Goal: Task Accomplishment & Management: Manage account settings

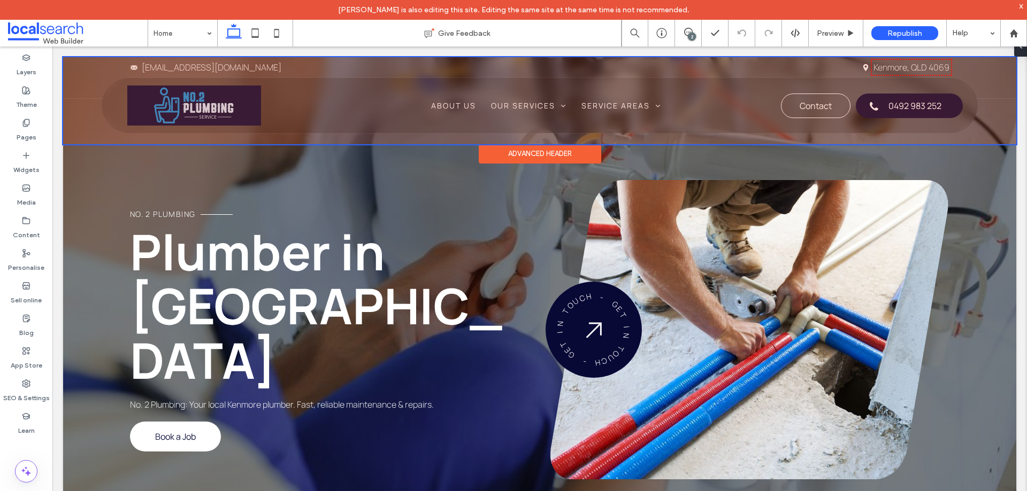
click at [206, 110] on div at bounding box center [539, 100] width 953 height 87
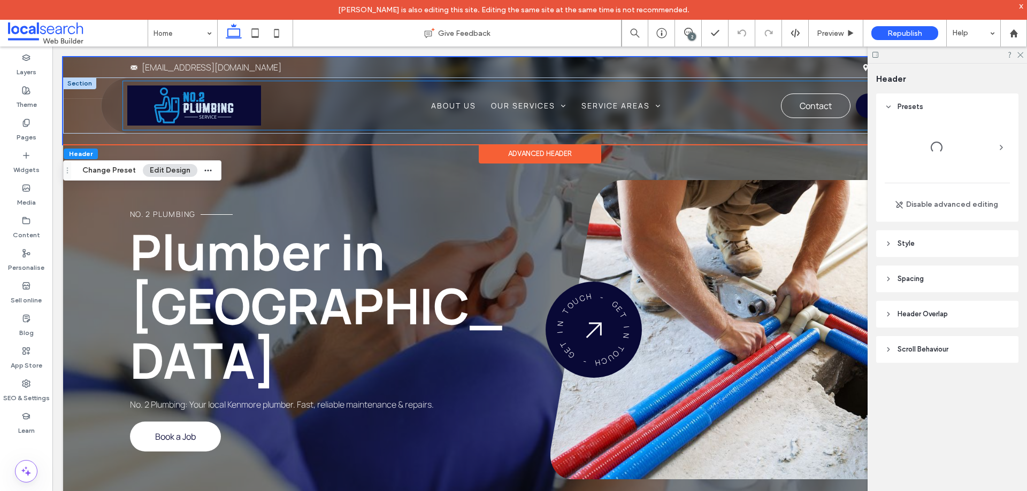
click at [232, 105] on img at bounding box center [194, 106] width 134 height 40
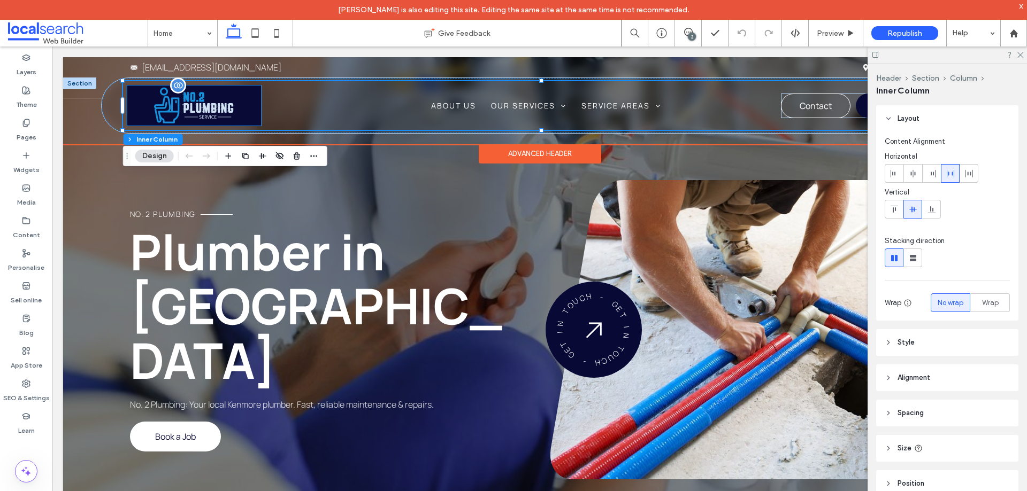
click at [226, 111] on img at bounding box center [194, 106] width 134 height 40
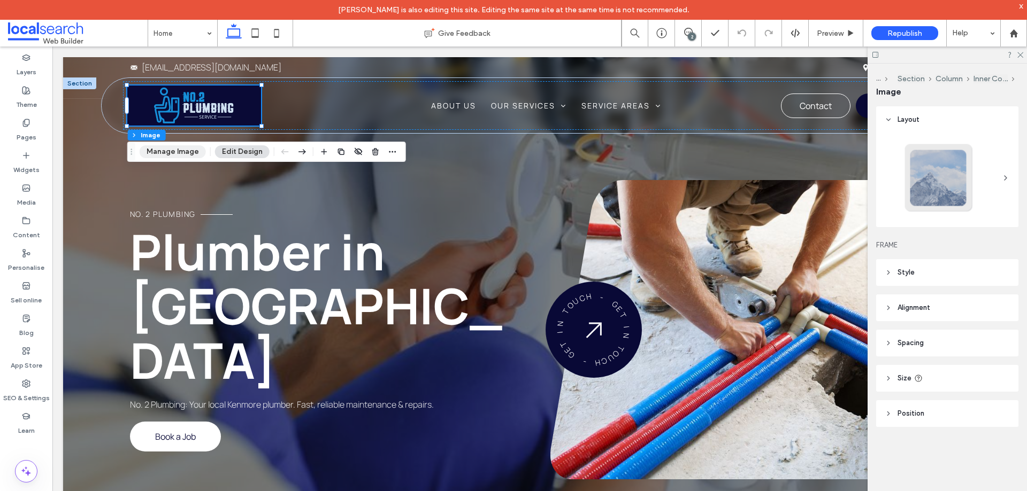
click at [185, 151] on button "Manage Image" at bounding box center [173, 151] width 66 height 13
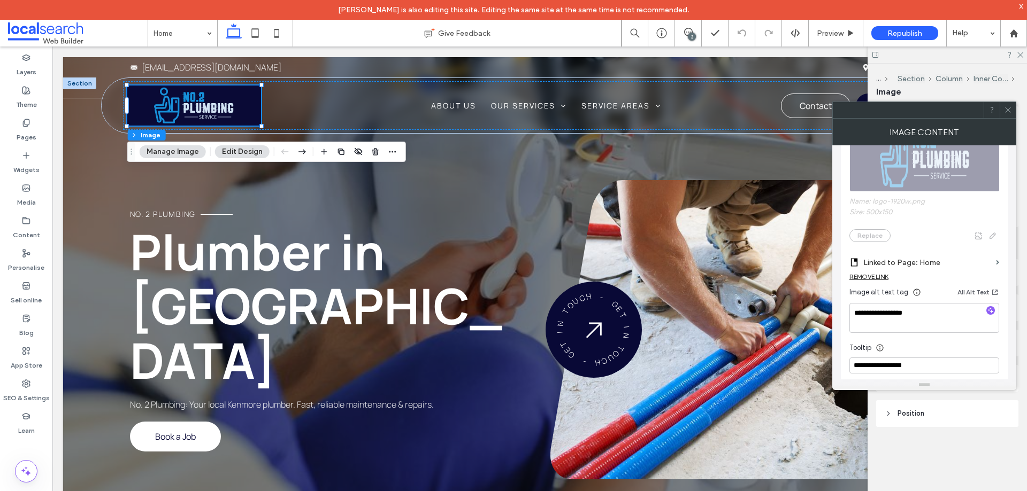
scroll to position [214, 0]
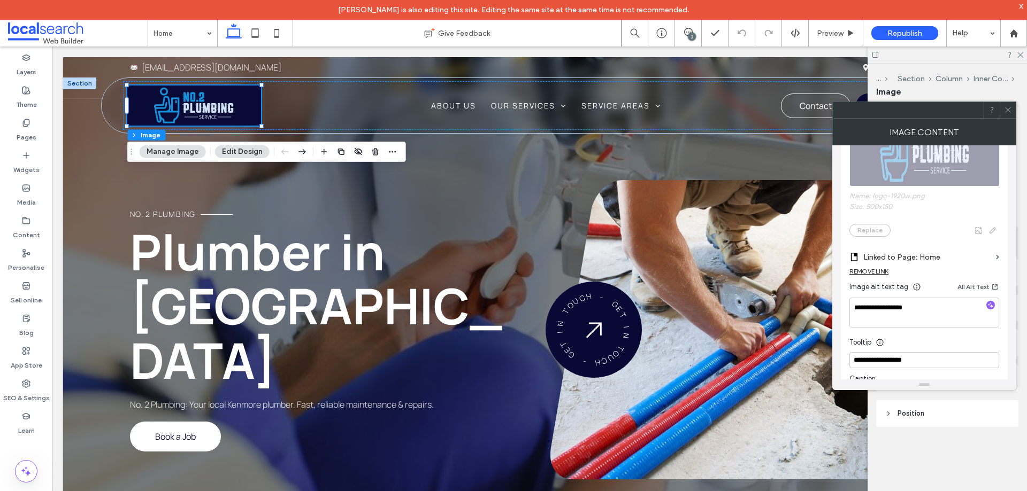
click at [1006, 109] on icon at bounding box center [1008, 110] width 8 height 8
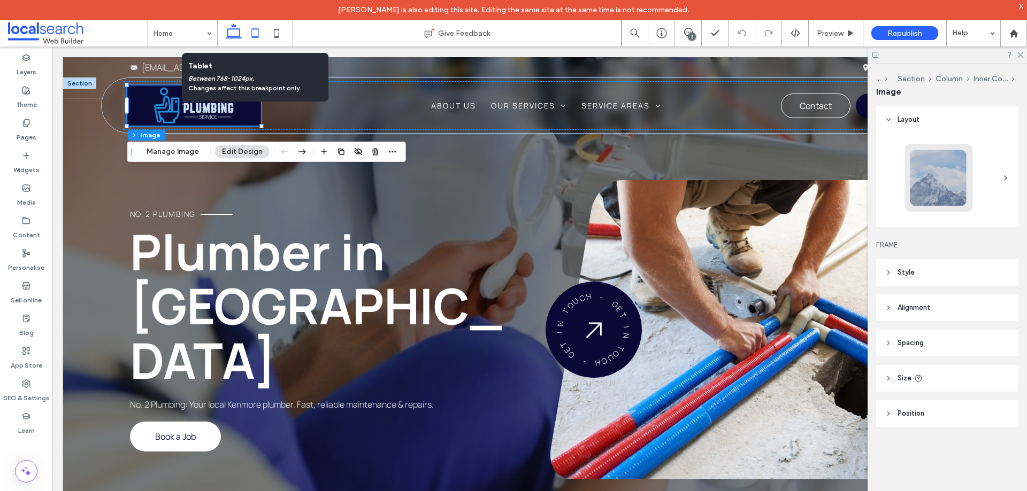
click at [253, 36] on icon at bounding box center [254, 32] width 21 height 21
type input "***"
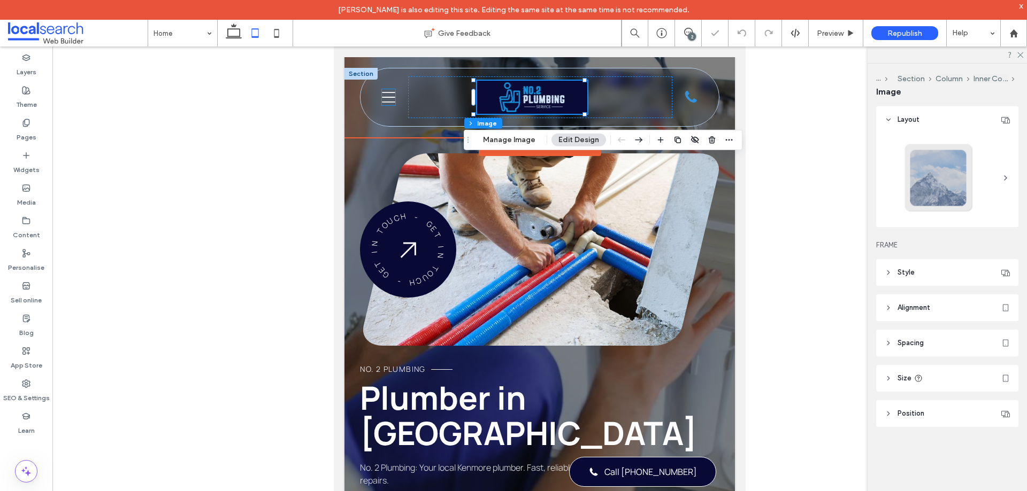
click at [386, 99] on icon "Menu Icon" at bounding box center [388, 97] width 13 height 16
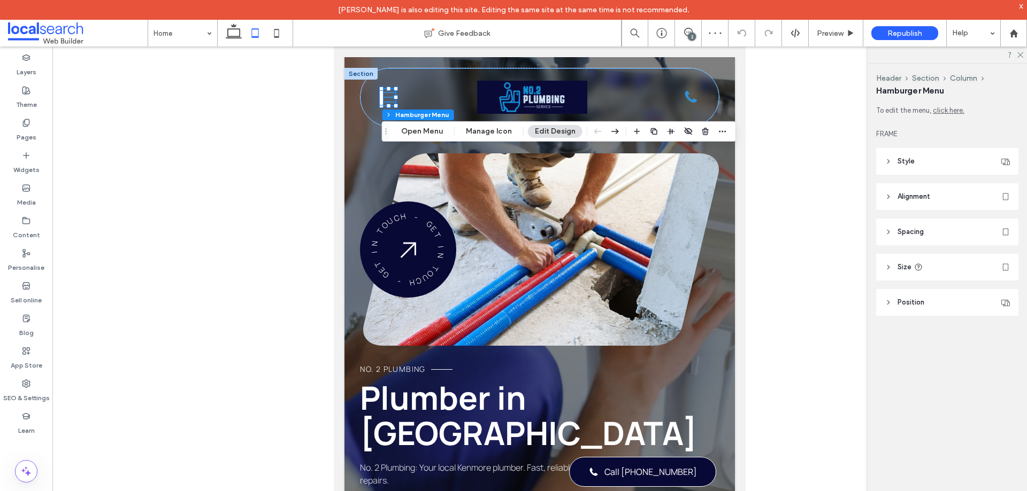
drag, startPoint x: 494, startPoint y: 128, endPoint x: 509, endPoint y: 139, distance: 18.4
click at [494, 128] on button "Manage Icon" at bounding box center [489, 131] width 60 height 13
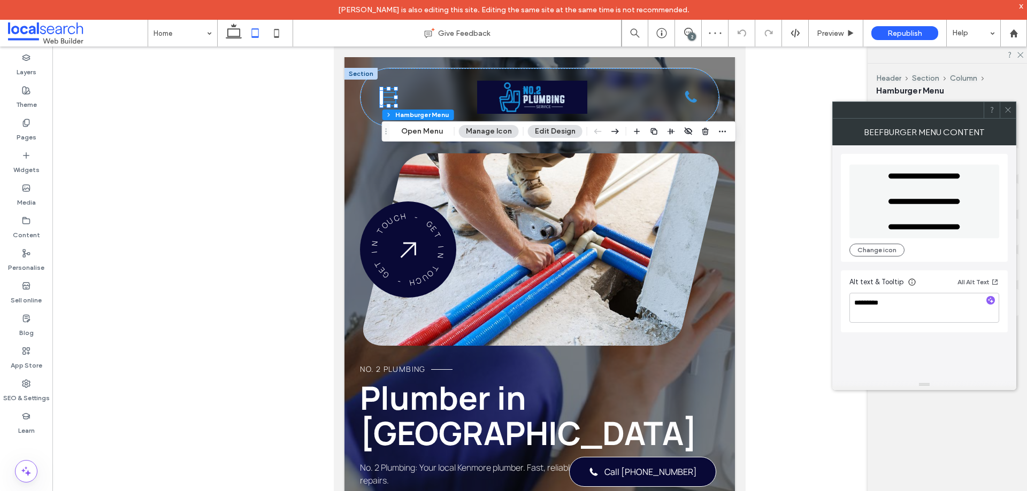
drag, startPoint x: 1005, startPoint y: 107, endPoint x: 775, endPoint y: 101, distance: 230.0
click at [1005, 106] on icon at bounding box center [1008, 110] width 8 height 8
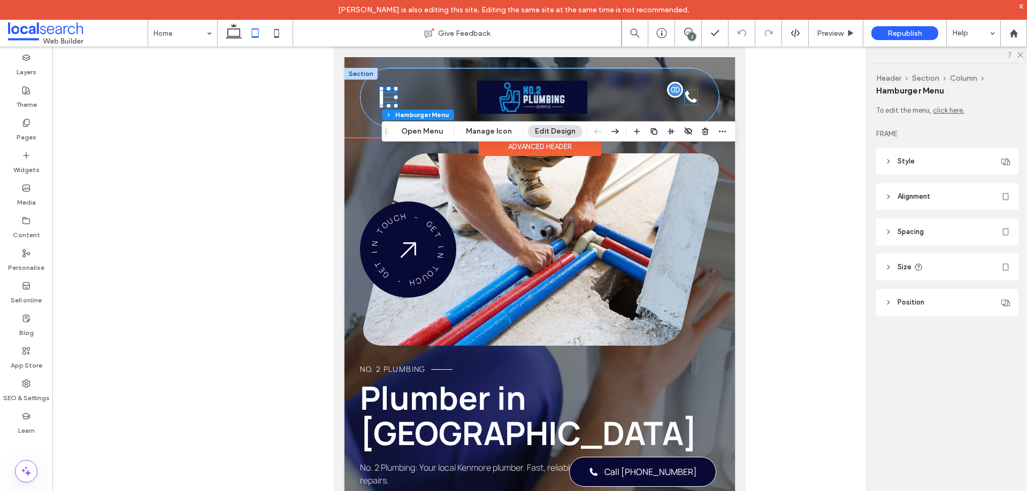
click at [685, 98] on div "Phone Icon" at bounding box center [691, 97] width 12 height 15
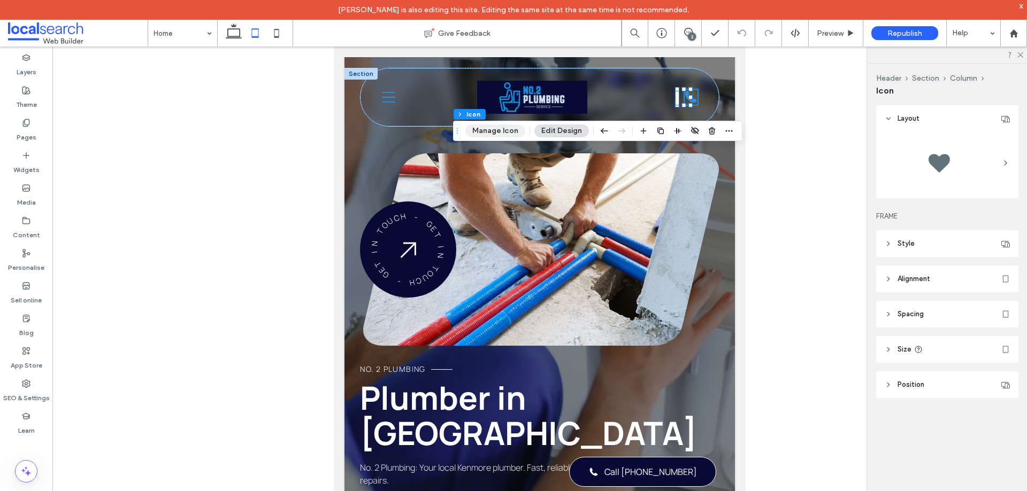
click at [510, 127] on button "Manage Icon" at bounding box center [495, 131] width 60 height 13
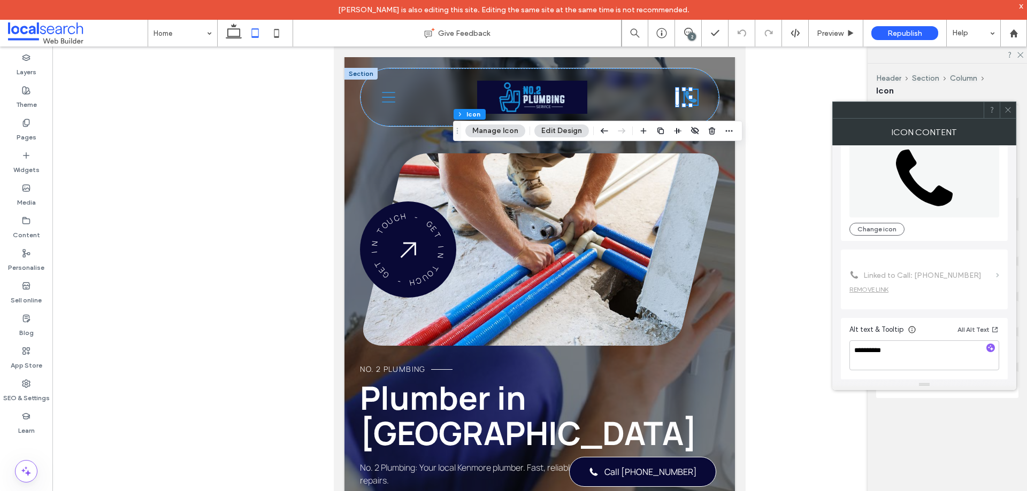
scroll to position [65, 0]
click at [387, 97] on icon at bounding box center [388, 97] width 13 height 11
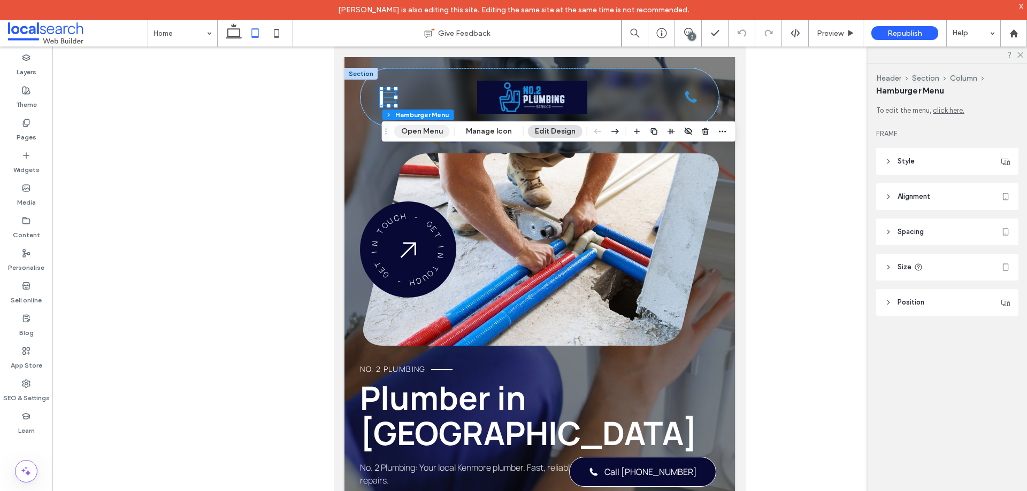
drag, startPoint x: 434, startPoint y: 130, endPoint x: 142, endPoint y: 92, distance: 294.4
click at [434, 130] on button "Open Menu" at bounding box center [422, 131] width 56 height 13
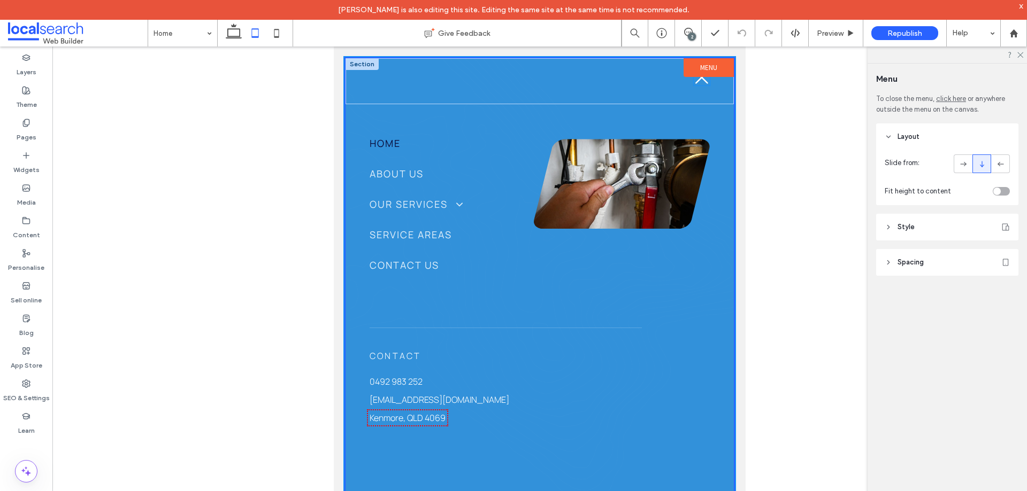
click at [694, 84] on icon "Close Icon" at bounding box center [702, 78] width 16 height 16
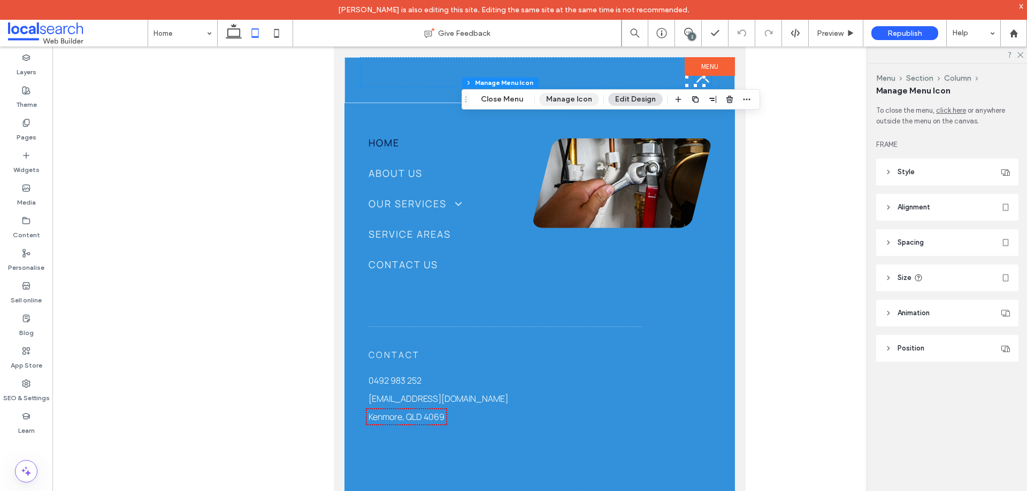
click at [580, 95] on button "Manage Icon" at bounding box center [569, 99] width 60 height 13
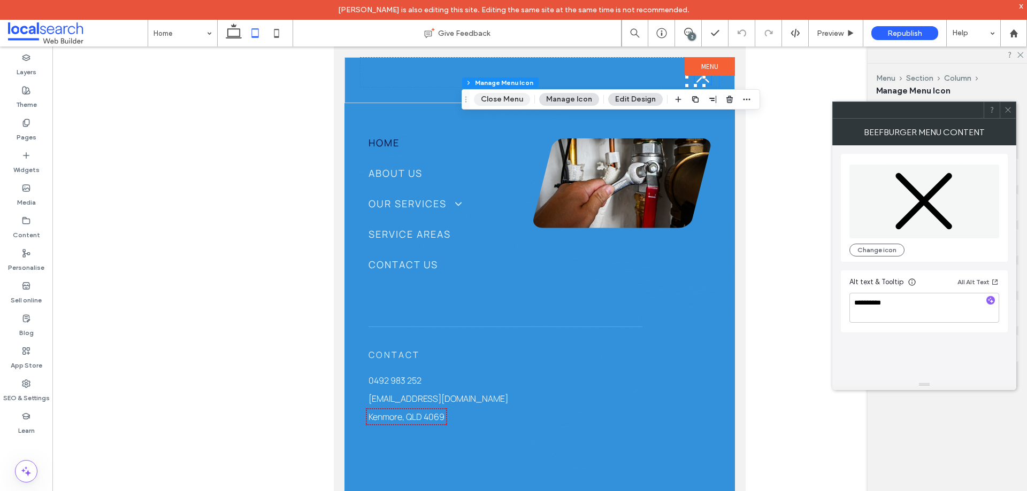
click at [516, 98] on button "Close Menu" at bounding box center [502, 99] width 56 height 13
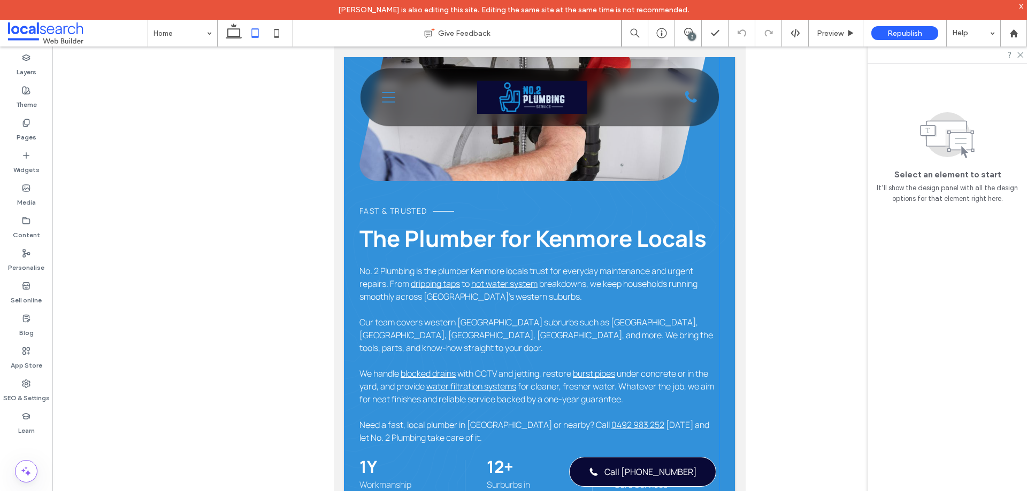
scroll to position [856, 0]
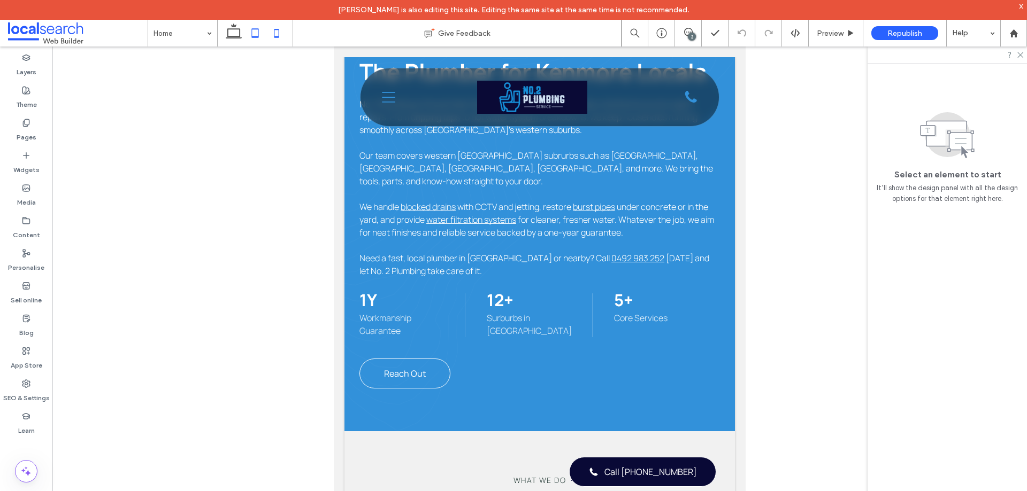
click at [276, 35] on icon at bounding box center [276, 32] width 21 height 21
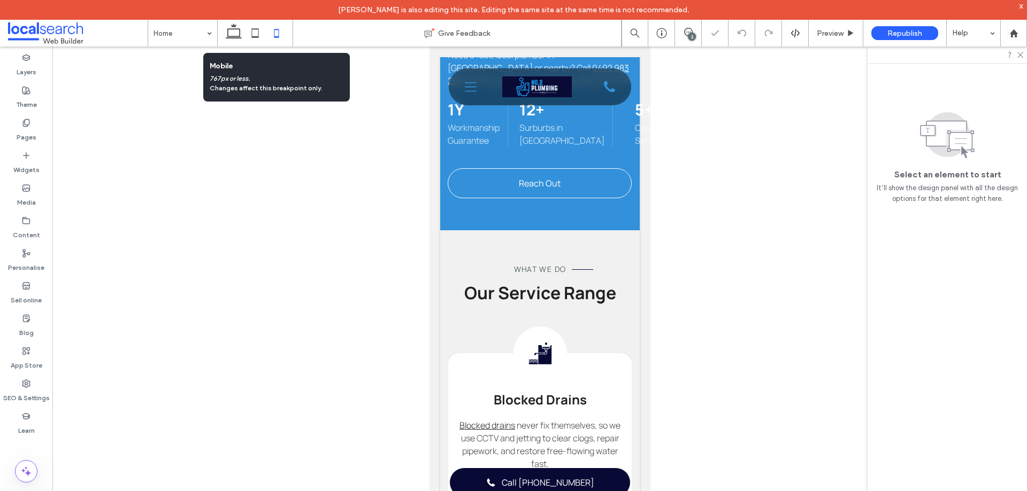
scroll to position [0, 11]
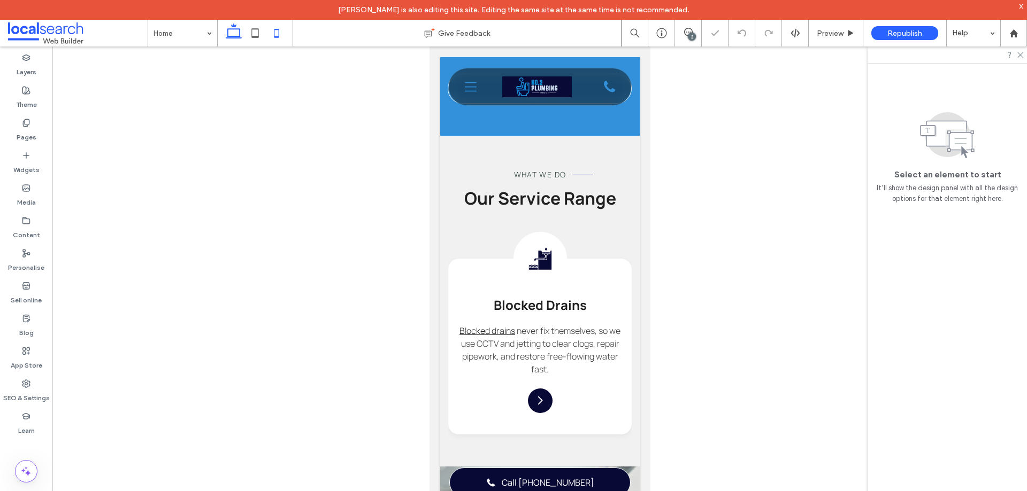
click at [239, 34] on icon at bounding box center [233, 32] width 21 height 21
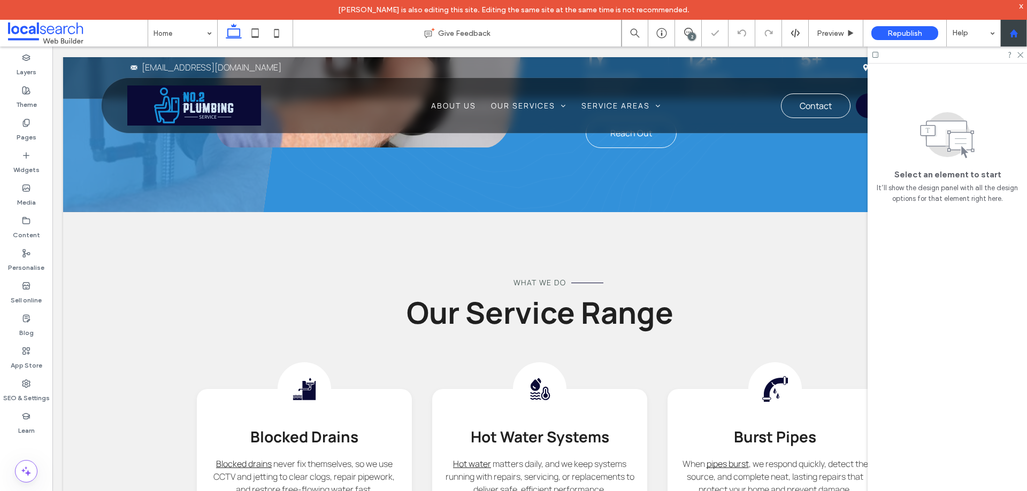
scroll to position [1005, 0]
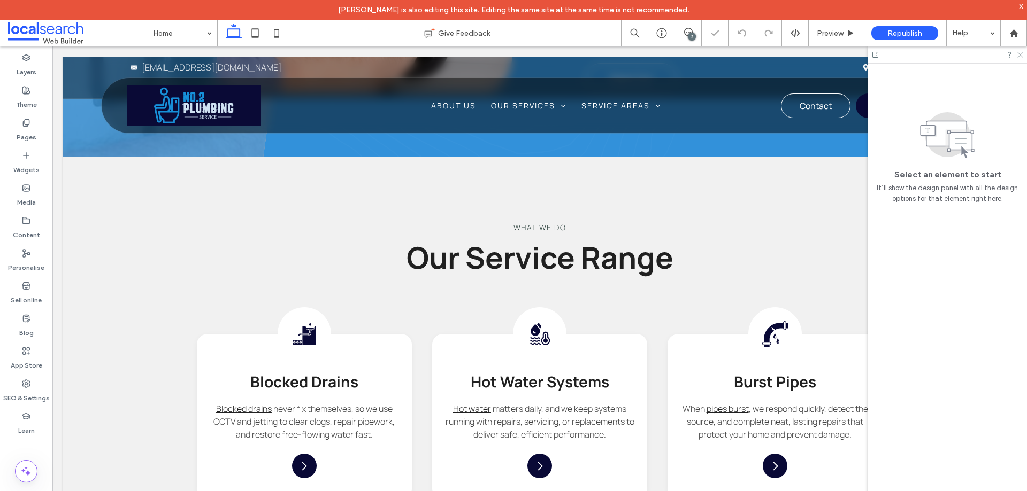
click at [1021, 53] on icon at bounding box center [1019, 54] width 7 height 7
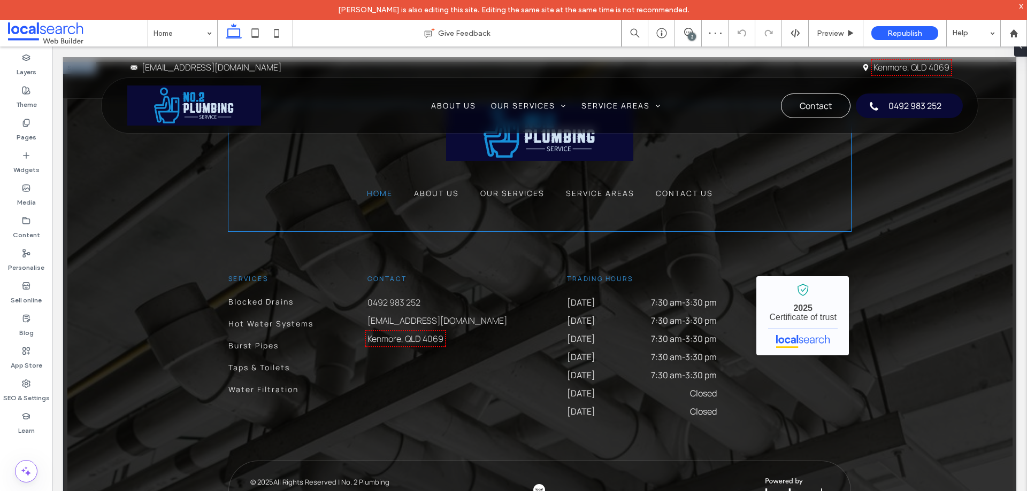
scroll to position [2678, 0]
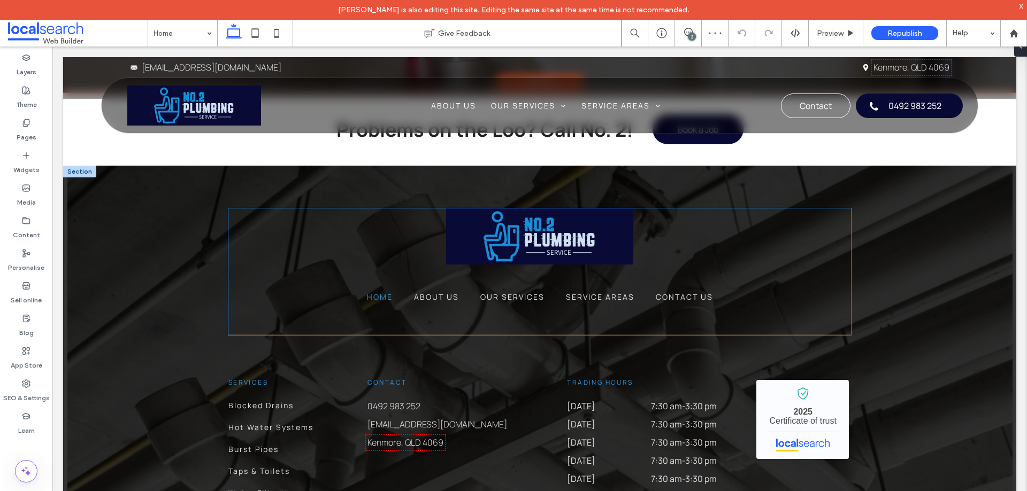
click at [542, 240] on img at bounding box center [539, 237] width 187 height 56
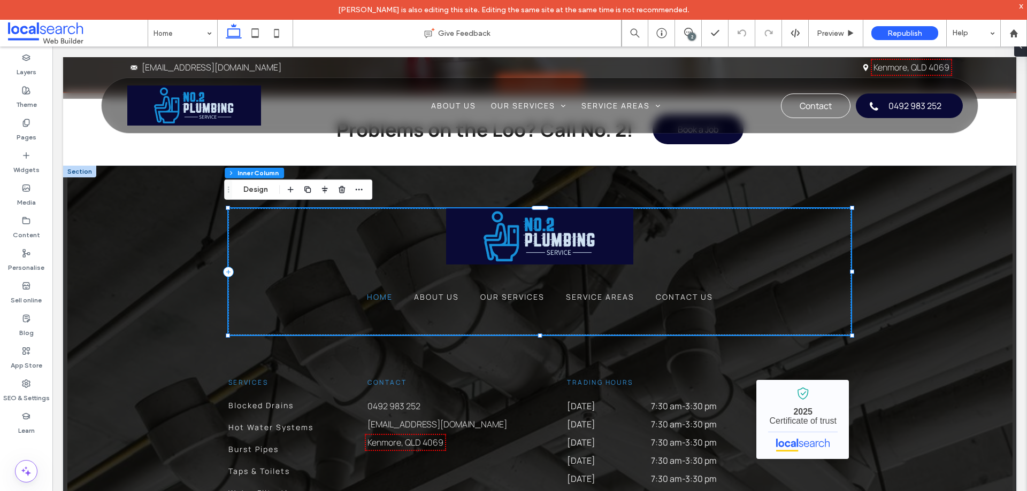
click at [551, 230] on img at bounding box center [539, 237] width 187 height 56
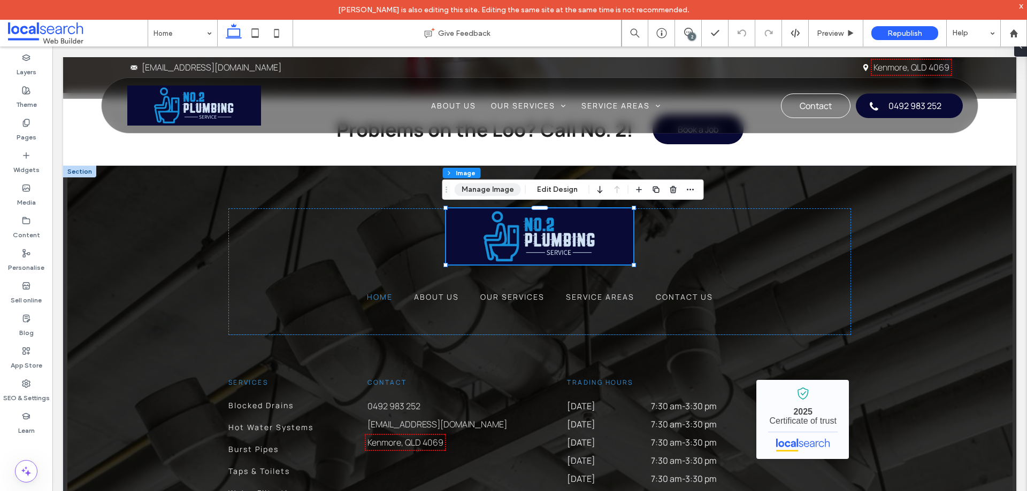
click at [494, 187] on button "Manage Image" at bounding box center [488, 189] width 66 height 13
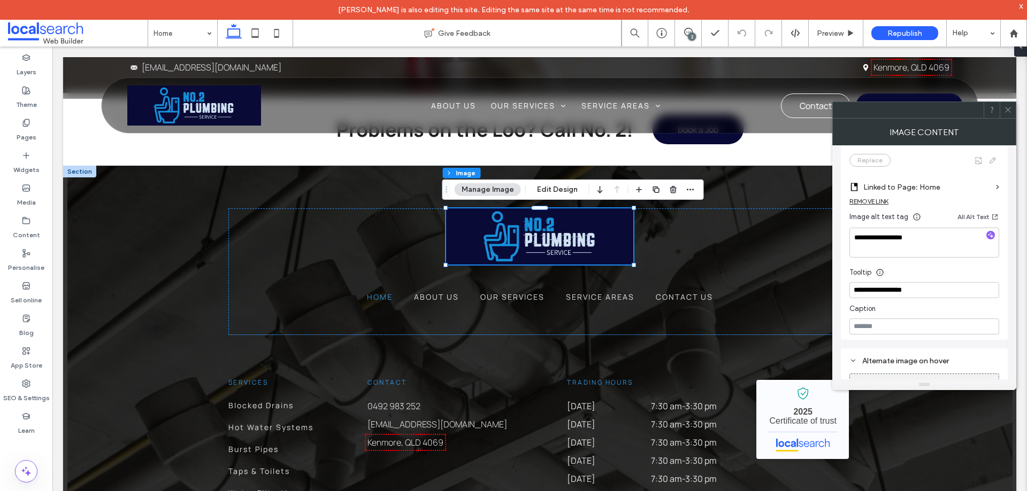
scroll to position [267, 0]
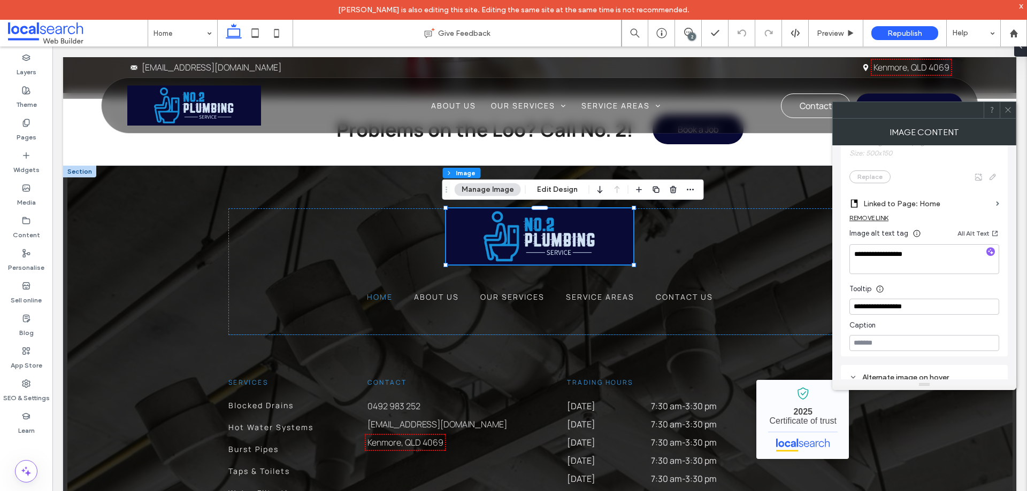
click at [1010, 114] on span at bounding box center [1008, 110] width 8 height 16
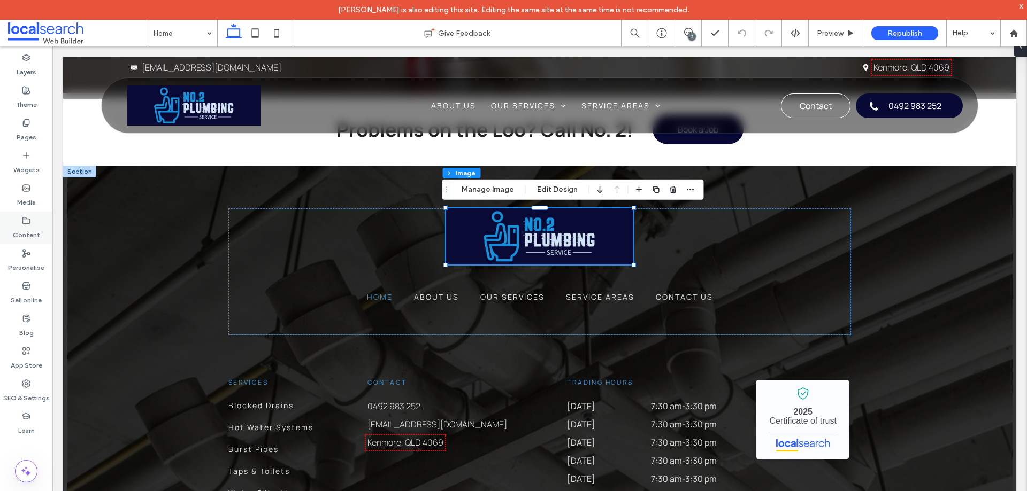
click at [37, 225] on div "Content" at bounding box center [26, 228] width 52 height 33
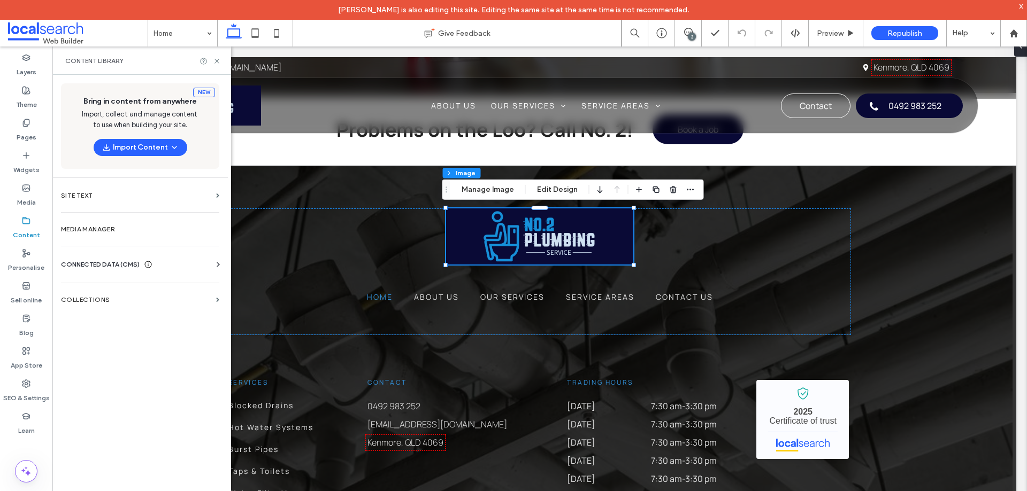
click at [125, 261] on span "CONNECTED DATA (CMS)" at bounding box center [100, 264] width 79 height 11
click at [151, 302] on section "Business info" at bounding box center [142, 291] width 163 height 25
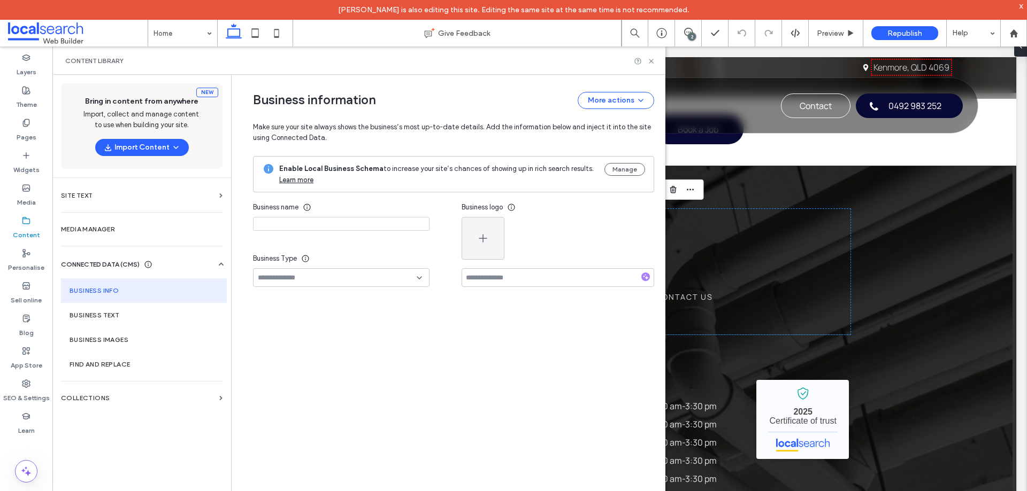
type input "**********"
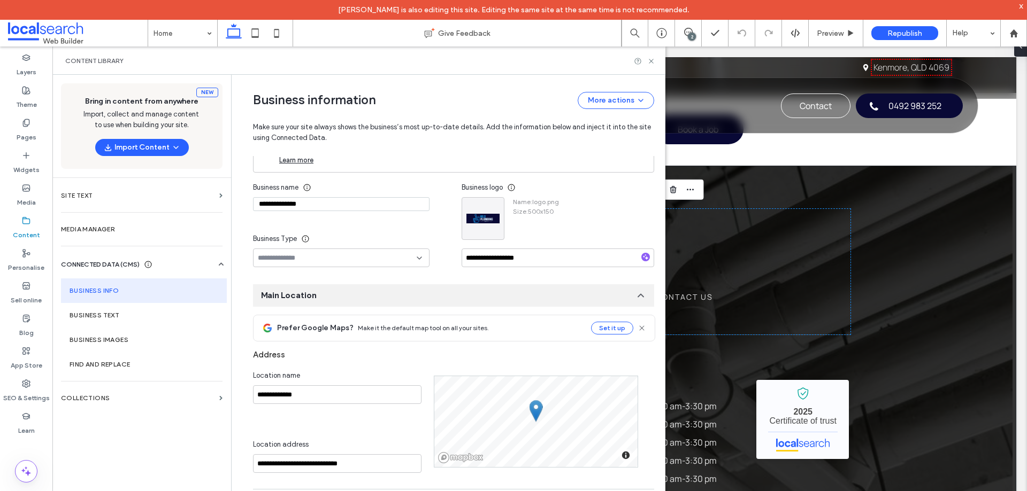
scroll to position [0, 0]
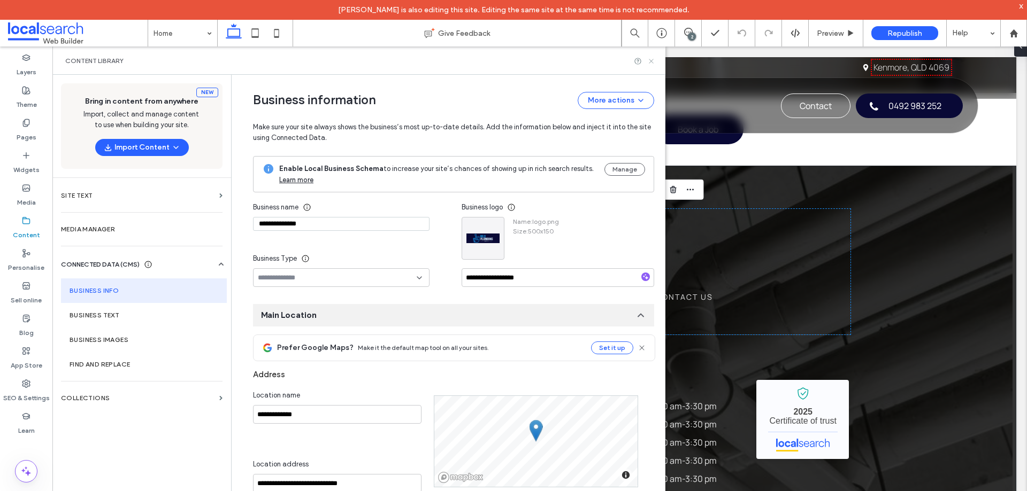
click at [648, 58] on icon at bounding box center [651, 61] width 8 height 8
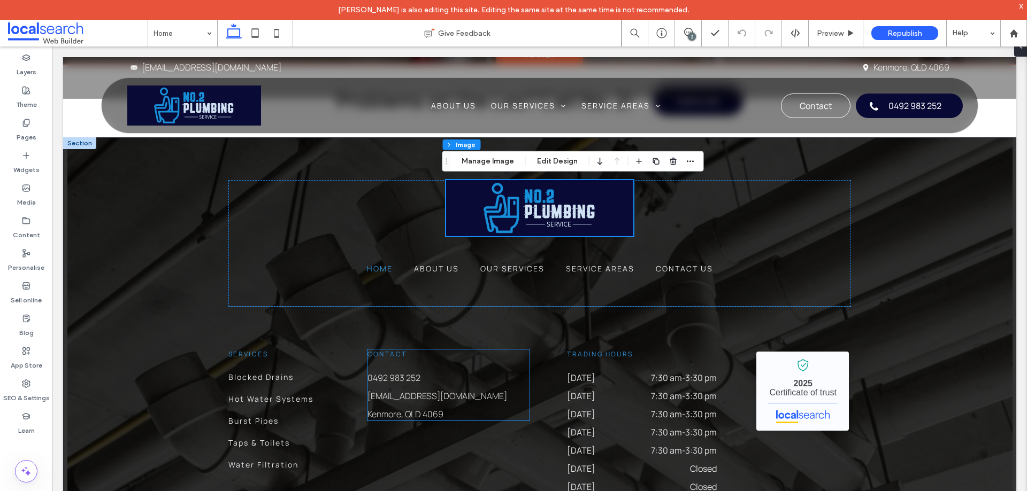
scroll to position [2839, 0]
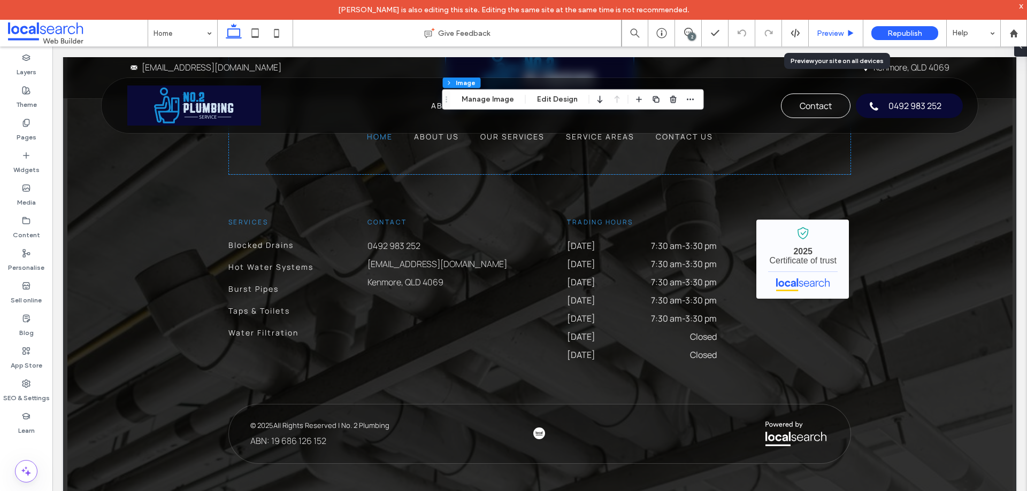
click at [841, 32] on span "Preview" at bounding box center [830, 33] width 27 height 9
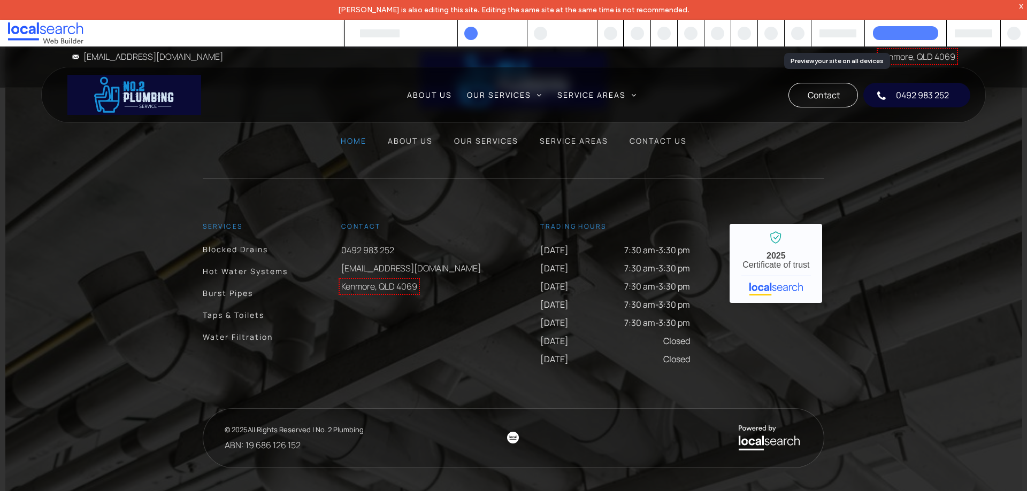
scroll to position [2820, 0]
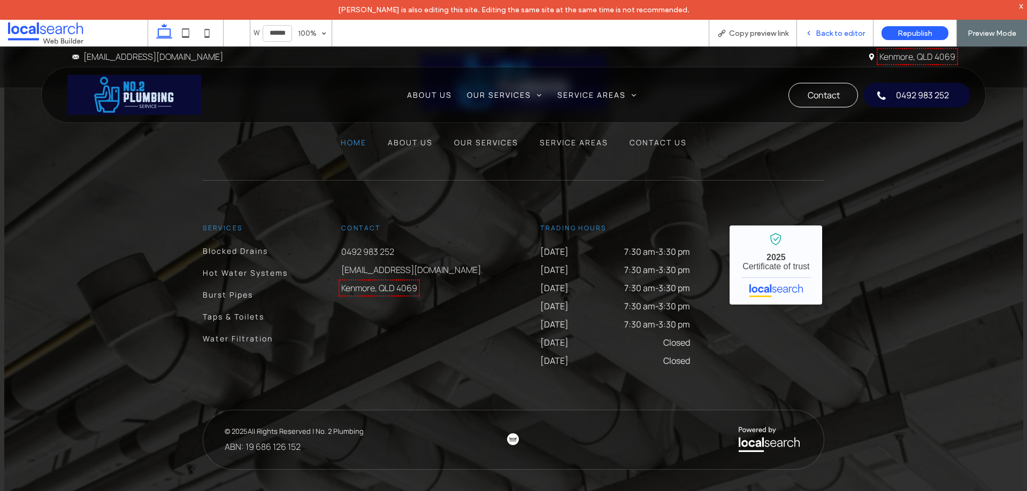
click at [846, 32] on span "Back to editor" at bounding box center [840, 33] width 49 height 9
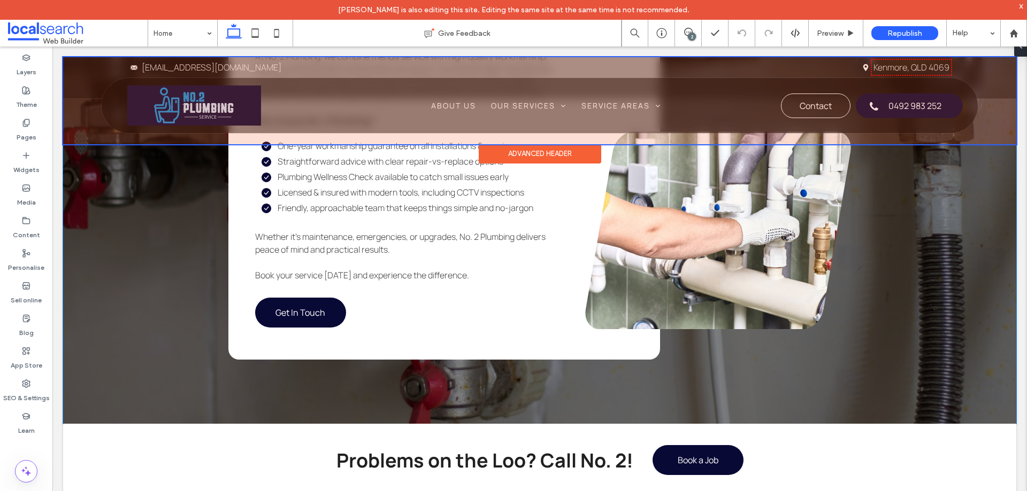
scroll to position [2304, 0]
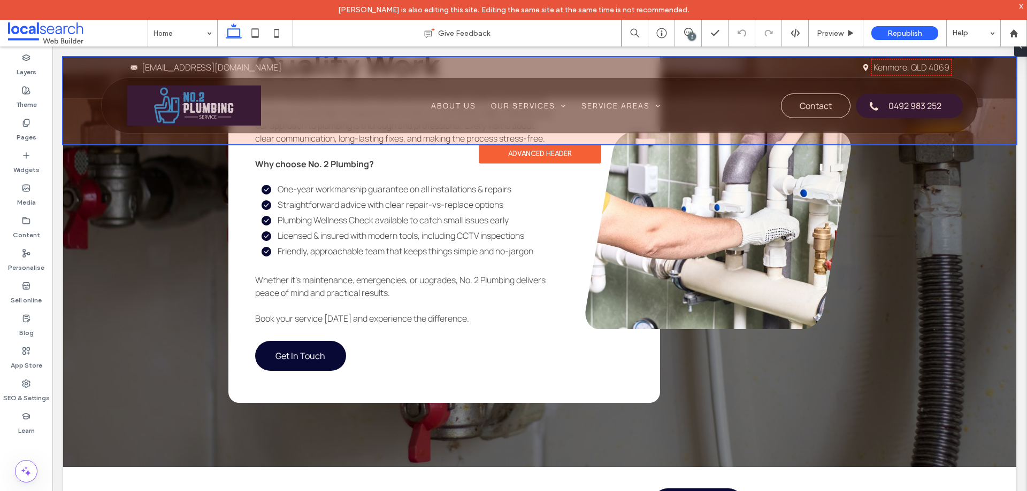
click at [913, 103] on div at bounding box center [539, 100] width 953 height 87
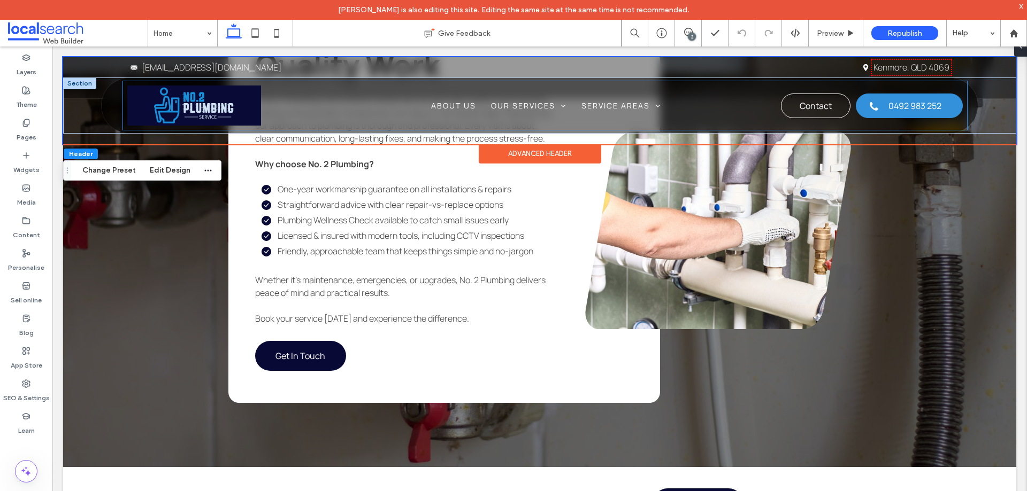
click at [908, 105] on span "0492 983 252" at bounding box center [914, 106] width 53 height 22
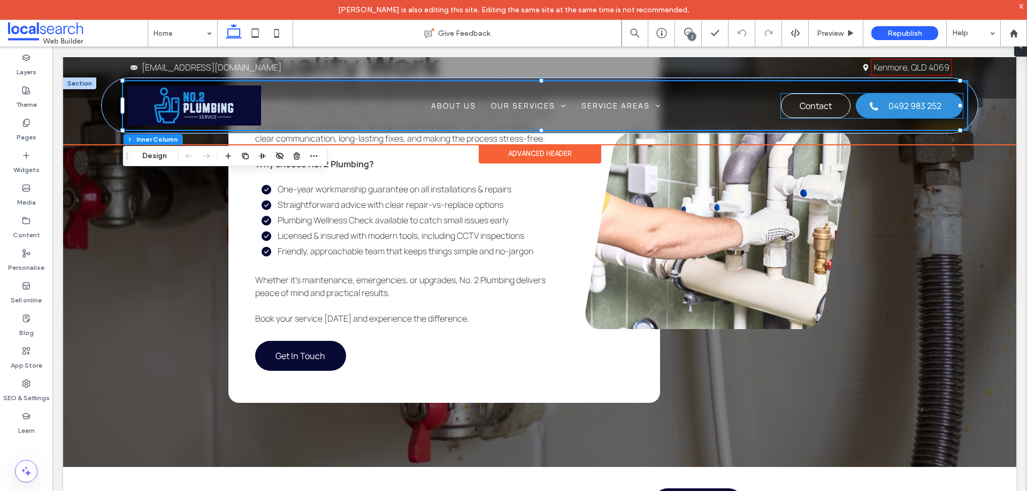
click at [901, 108] on span "0492 983 252" at bounding box center [914, 106] width 53 height 22
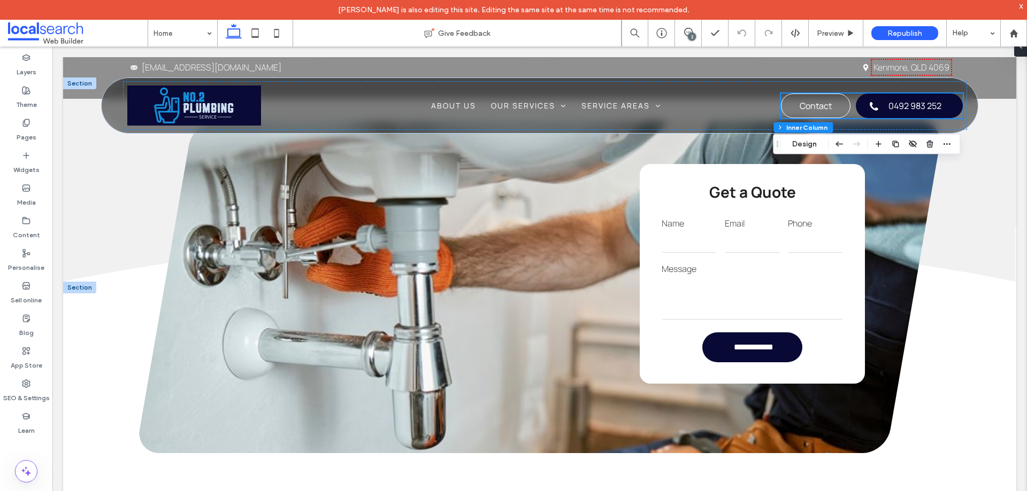
scroll to position [1609, 0]
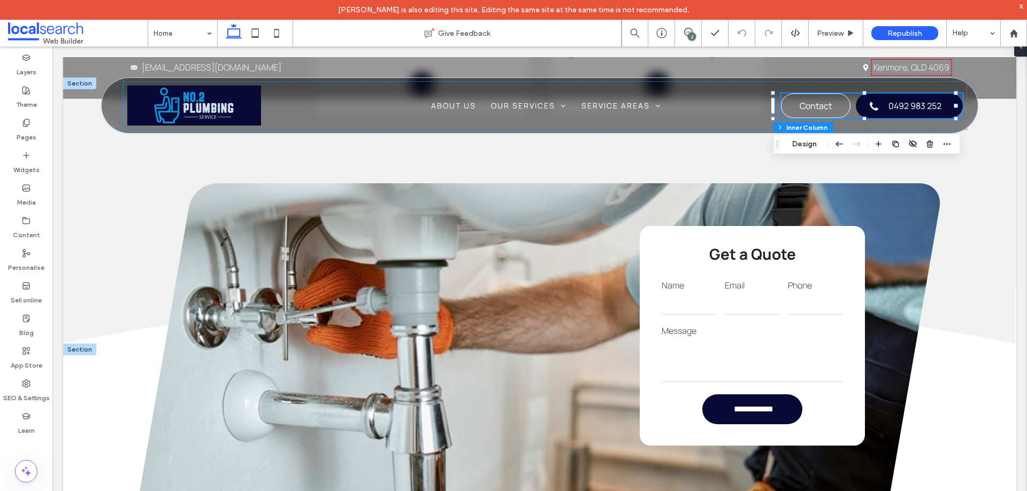
click at [772, 294] on input "email" at bounding box center [752, 304] width 55 height 21
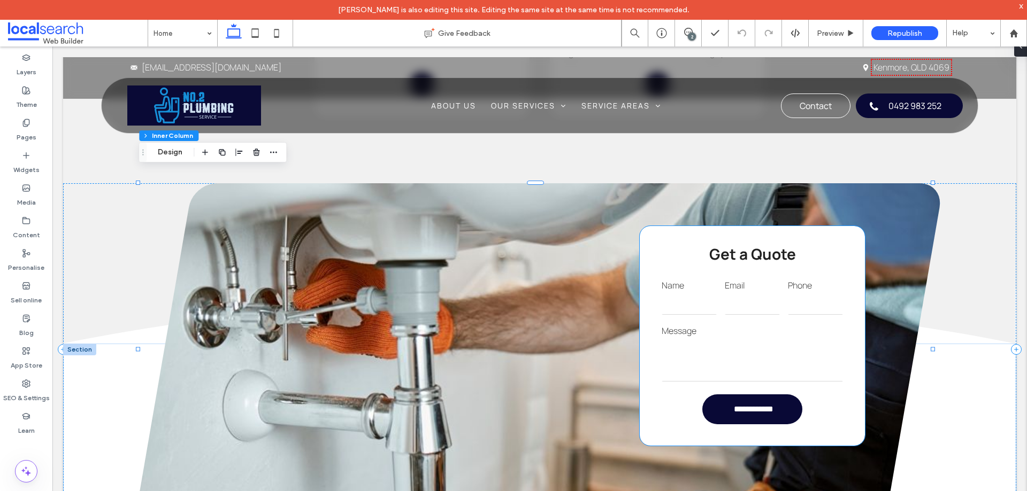
click at [771, 294] on input "email" at bounding box center [752, 304] width 55 height 21
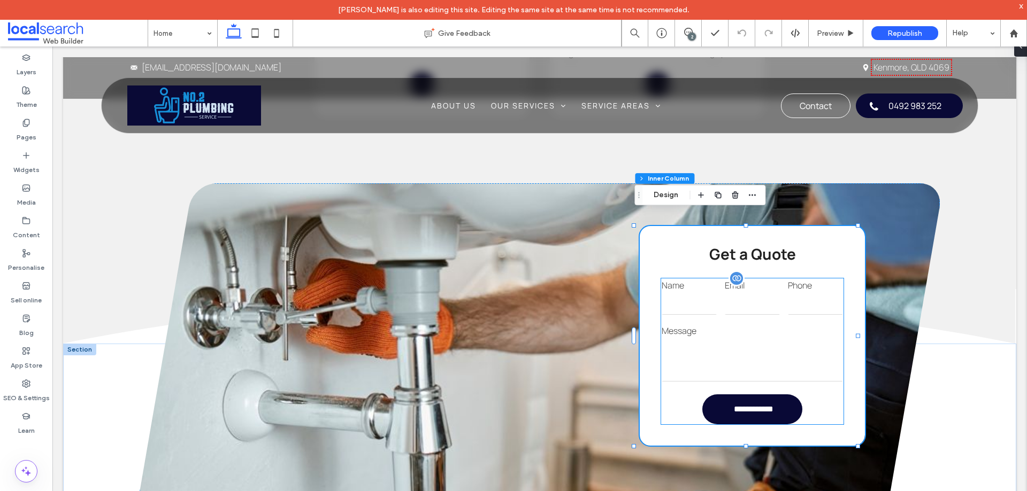
click at [790, 294] on input "tel" at bounding box center [815, 304] width 55 height 21
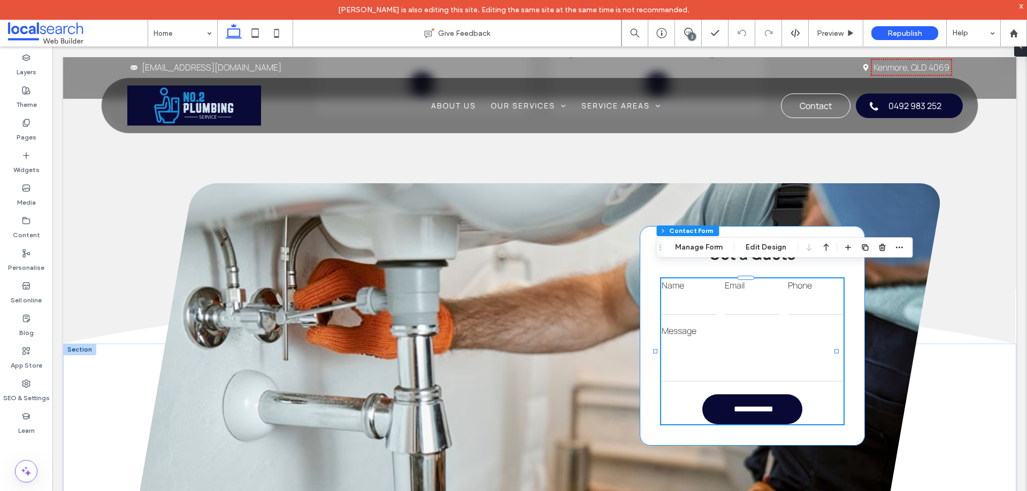
type input "*"
type input "***"
type input "*"
type input "***"
click at [895, 248] on icon "button" at bounding box center [899, 247] width 9 height 9
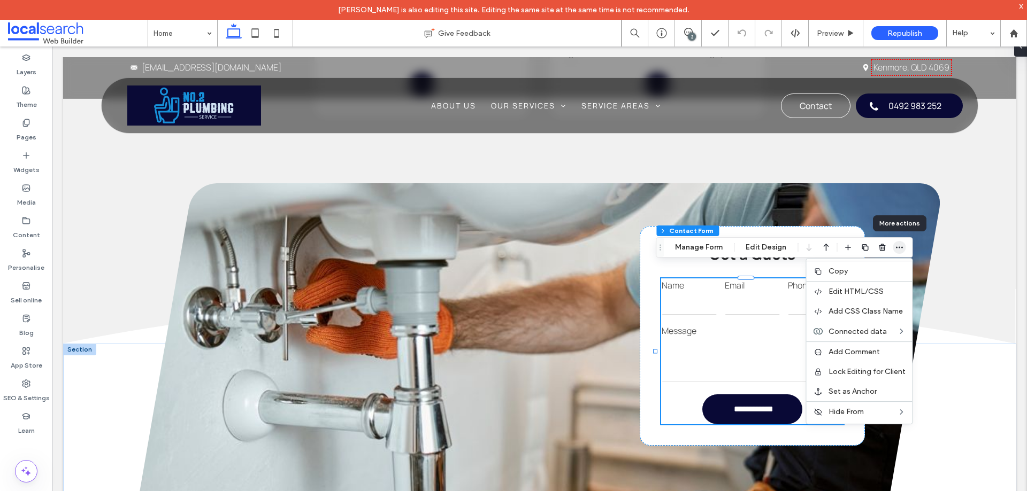
click at [895, 248] on icon "button" at bounding box center [899, 247] width 9 height 9
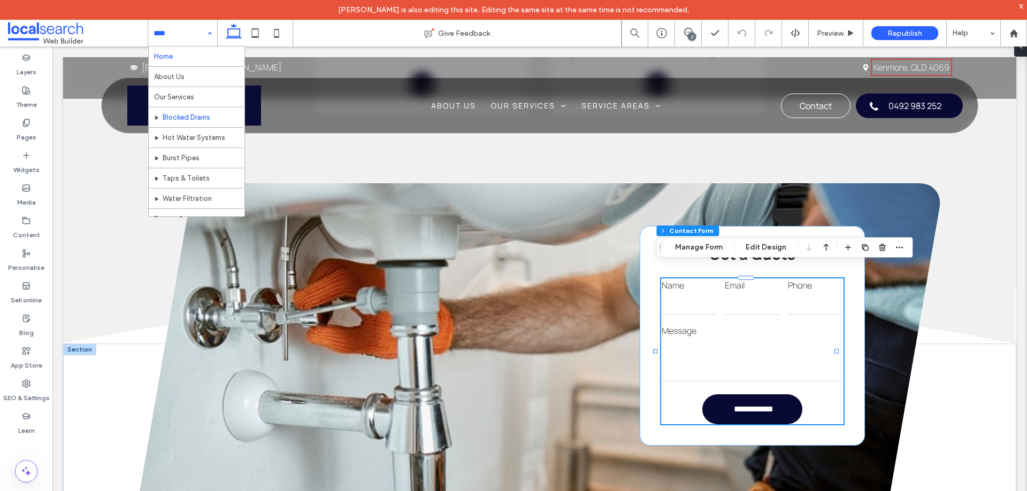
scroll to position [72, 0]
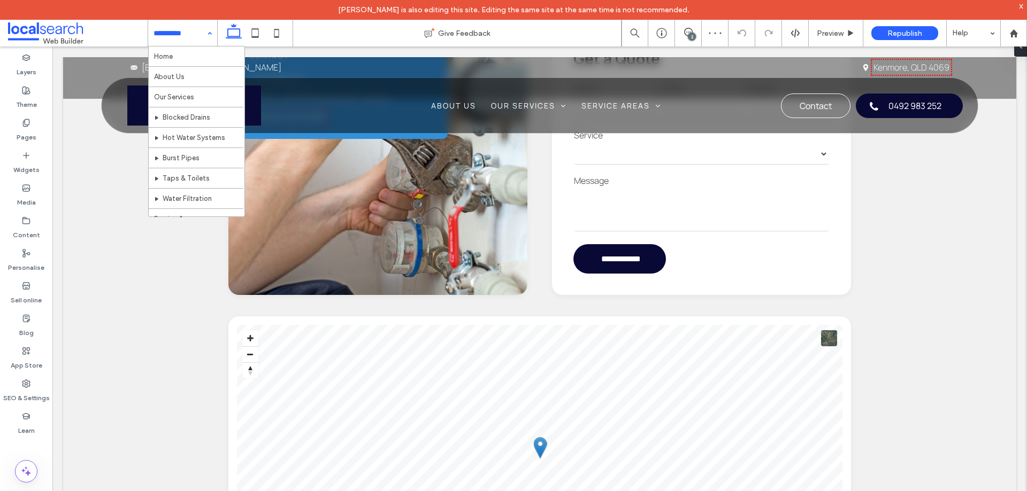
scroll to position [374, 0]
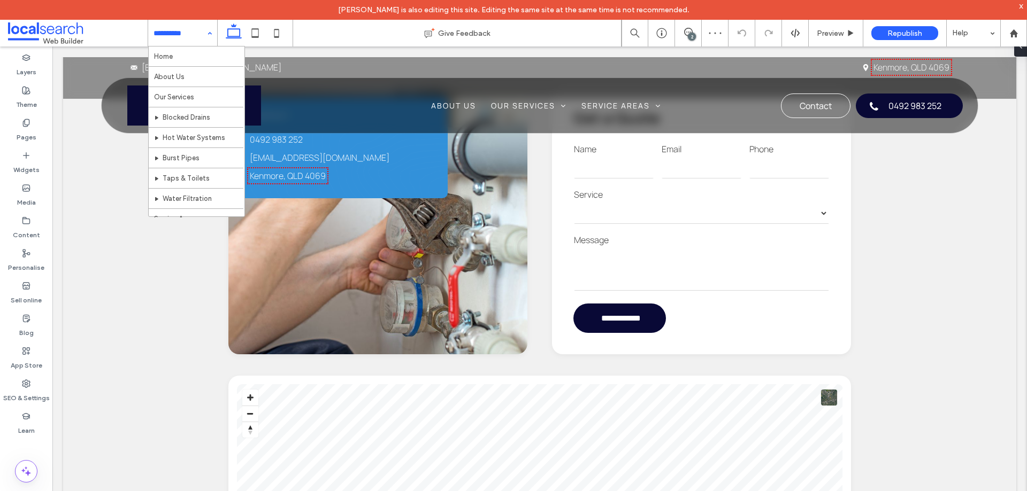
click at [210, 30] on div "Home About Us Our Services Blocked Drains Hot Water Systems Burst Pipes Taps & …" at bounding box center [182, 33] width 69 height 27
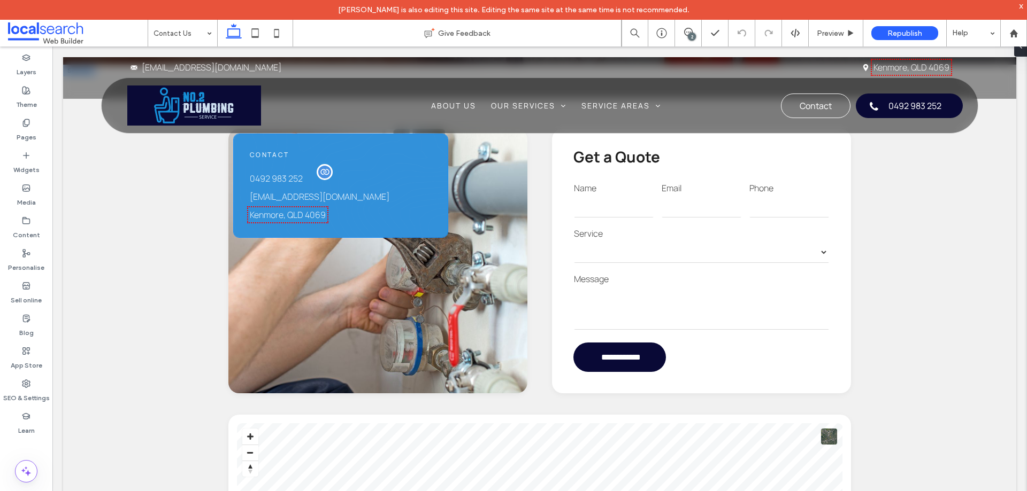
scroll to position [267, 0]
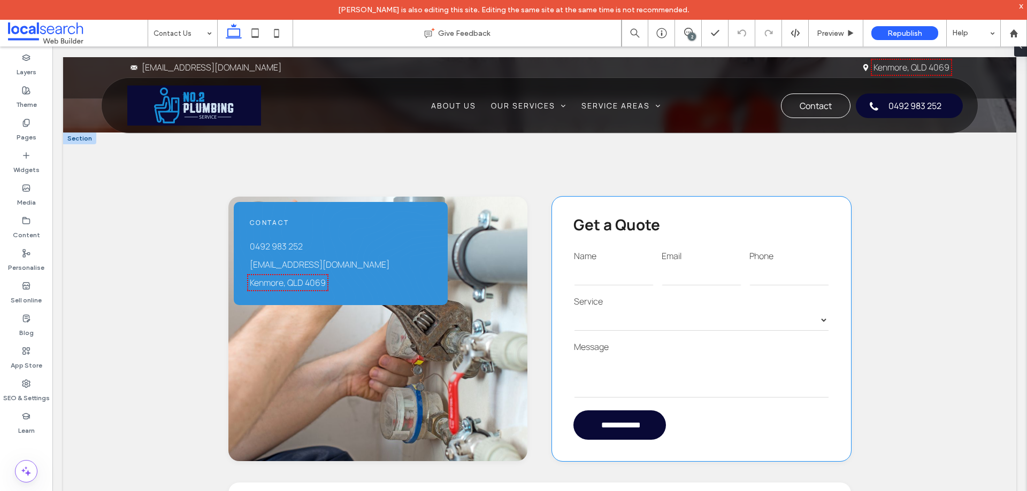
click at [724, 293] on div "**********" at bounding box center [701, 313] width 263 height 45
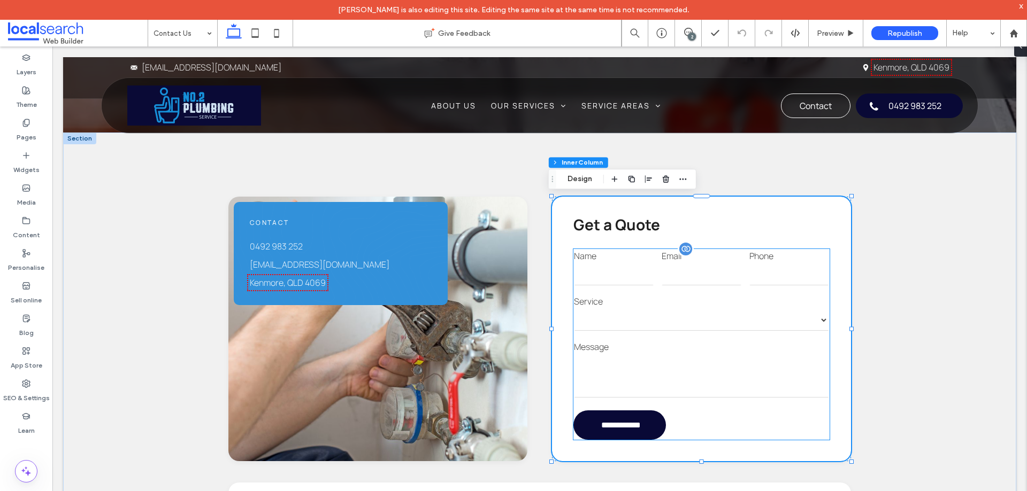
click at [753, 263] on div "Phone" at bounding box center [789, 268] width 88 height 45
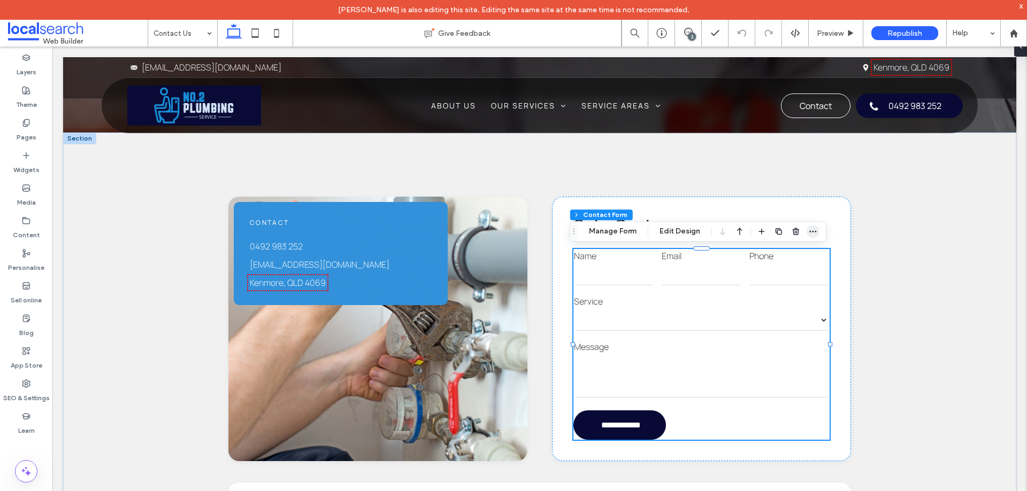
click at [812, 227] on span "button" at bounding box center [812, 231] width 13 height 13
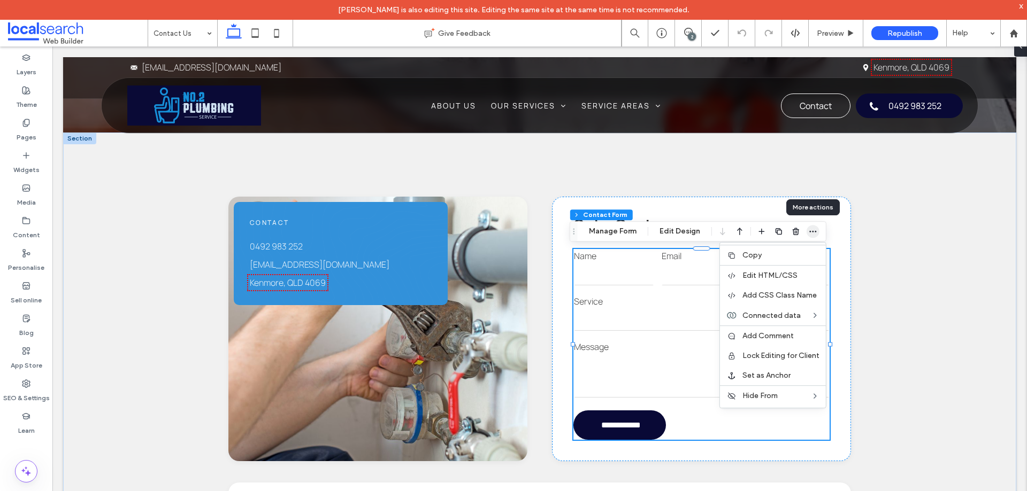
click at [812, 228] on icon "button" at bounding box center [813, 231] width 9 height 9
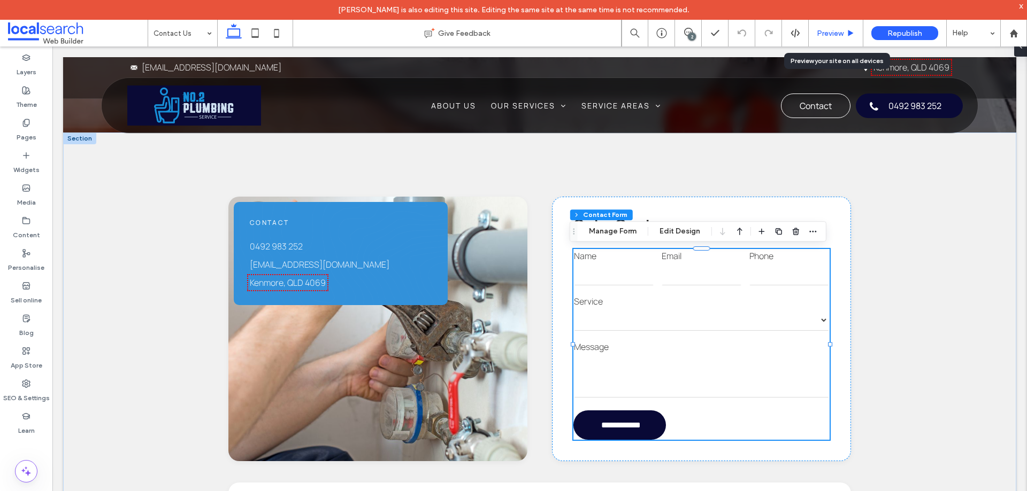
click at [830, 34] on span "Preview" at bounding box center [830, 33] width 27 height 9
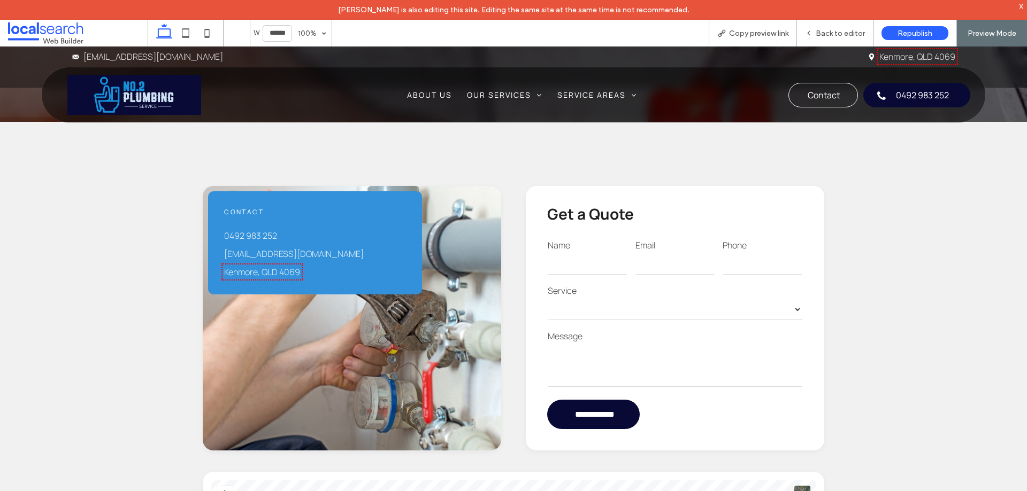
scroll to position [257, 0]
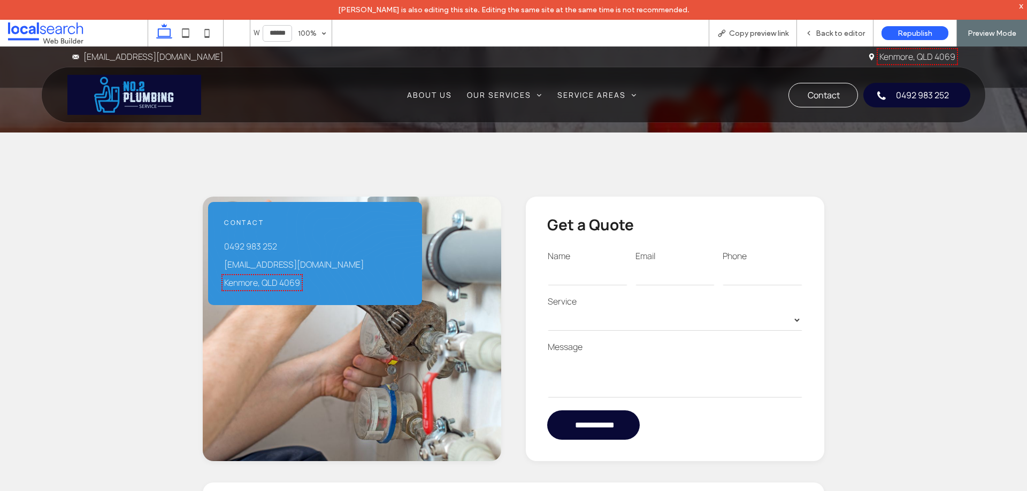
click at [671, 319] on select "**********" at bounding box center [675, 320] width 255 height 21
click at [614, 322] on select "**********" at bounding box center [675, 320] width 255 height 21
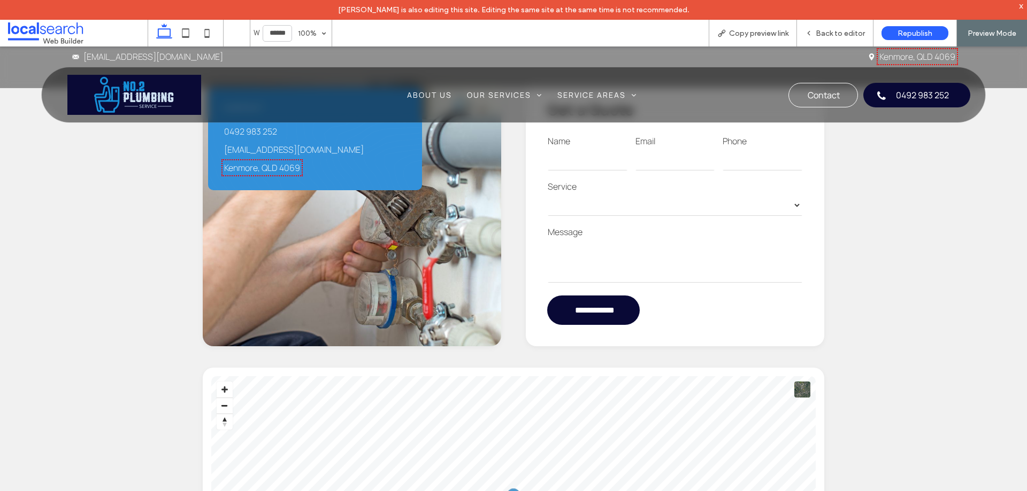
scroll to position [310, 0]
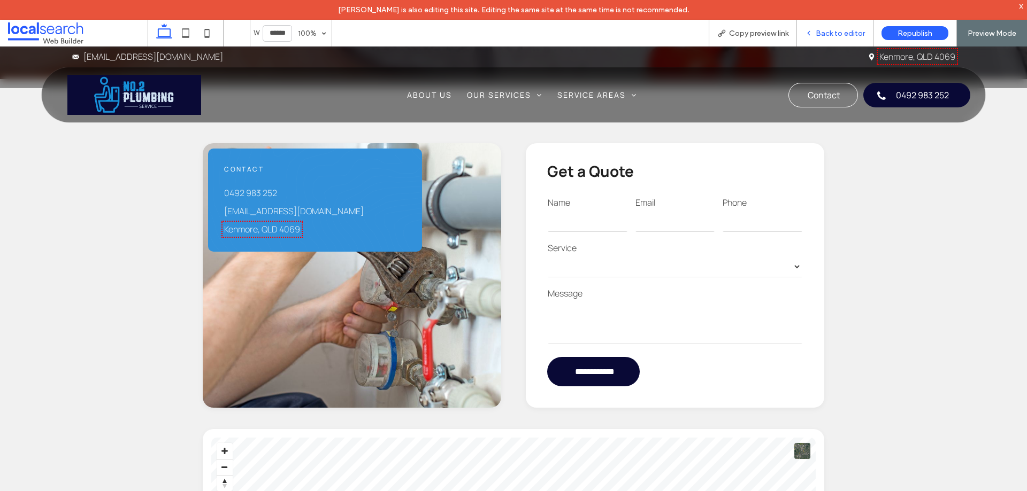
click at [845, 33] on span "Back to editor" at bounding box center [840, 33] width 49 height 9
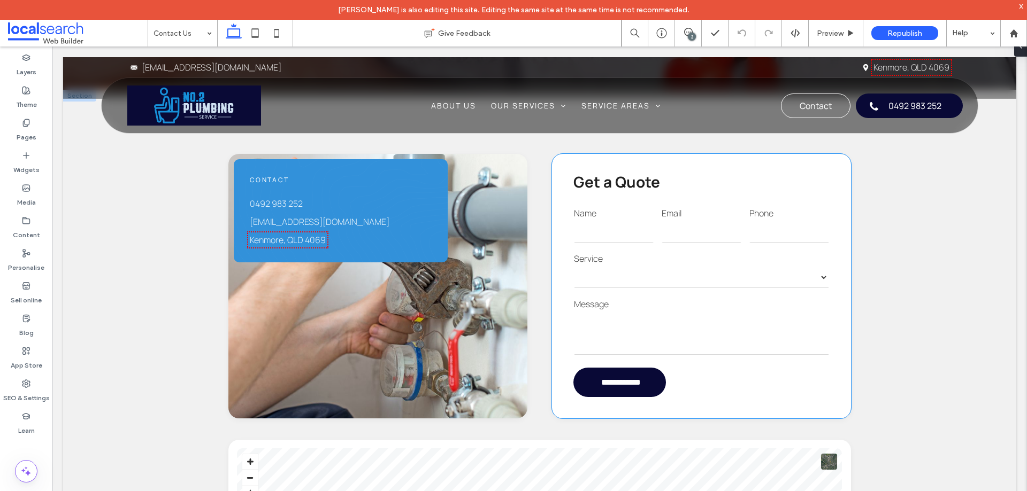
scroll to position [321, 0]
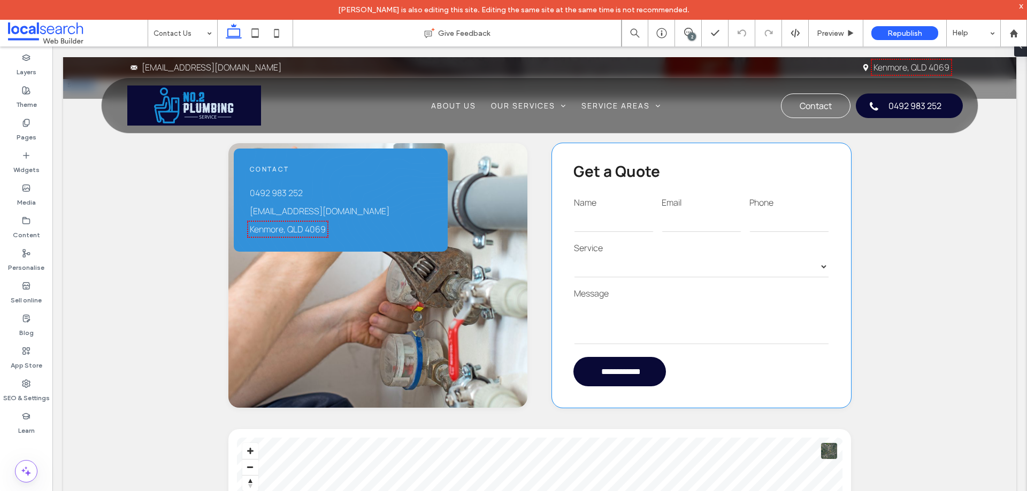
click at [678, 241] on div "**********" at bounding box center [701, 260] width 263 height 45
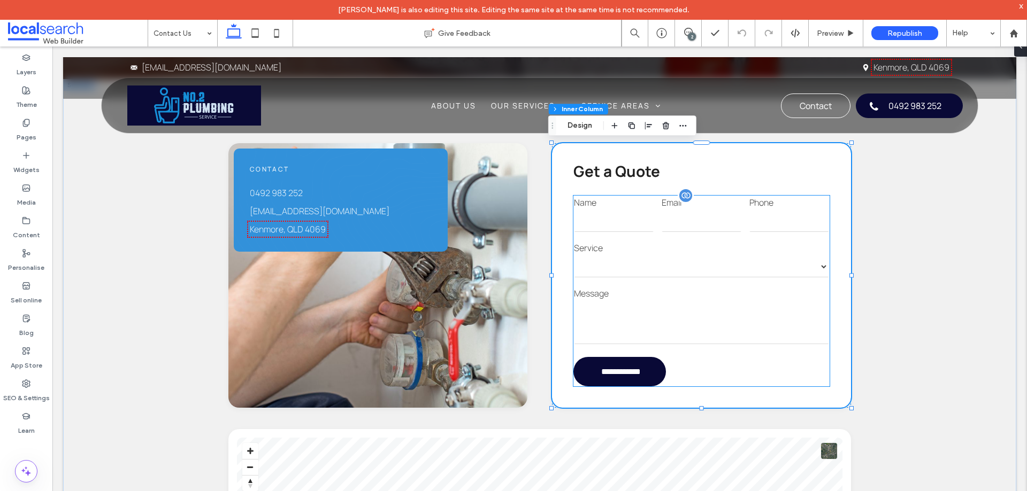
click at [666, 230] on input "email" at bounding box center [702, 221] width 80 height 21
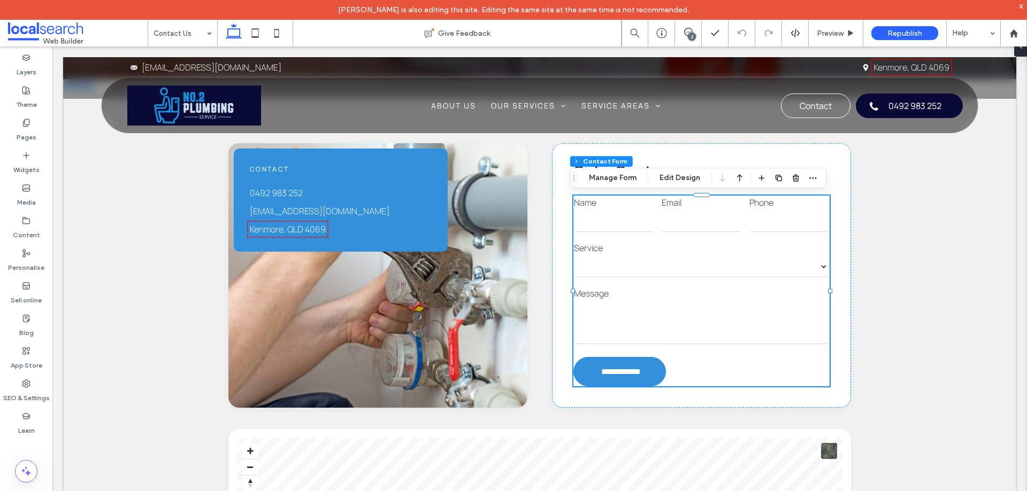
type input "*"
type input "***"
type input "*"
type input "***"
click at [625, 175] on button "Manage Form" at bounding box center [612, 178] width 61 height 13
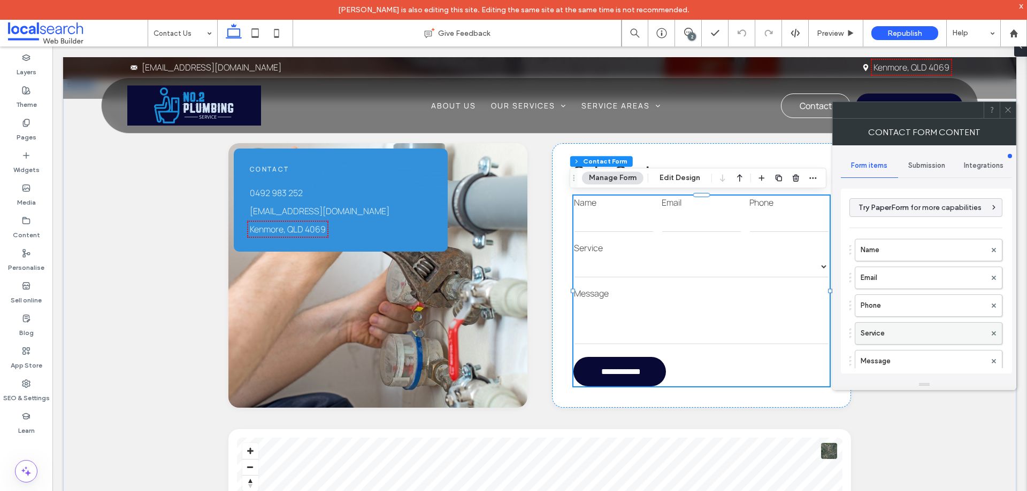
click at [909, 337] on label "Service" at bounding box center [922, 333] width 125 height 21
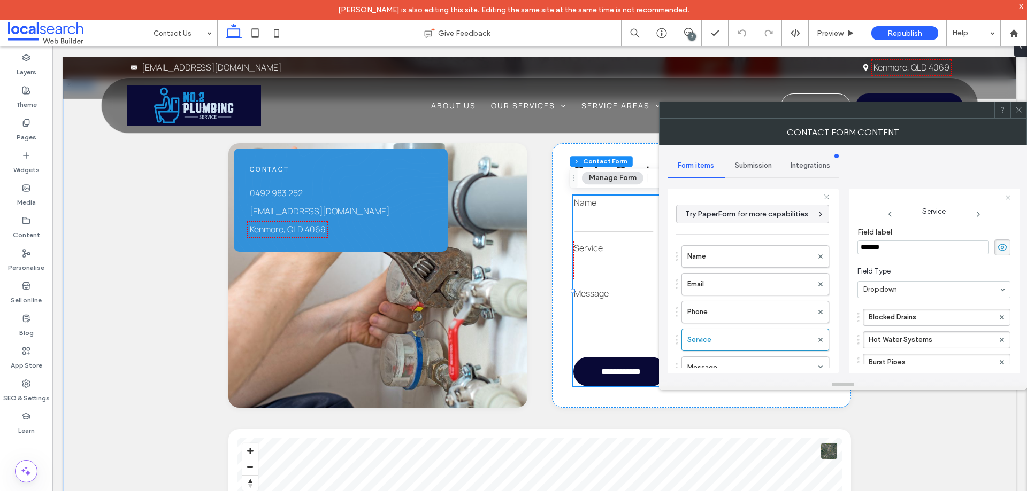
click at [907, 245] on input "*******" at bounding box center [923, 248] width 132 height 14
type input "********"
click at [847, 266] on div "**********" at bounding box center [842, 262] width 351 height 234
click at [1017, 116] on span at bounding box center [1018, 110] width 8 height 16
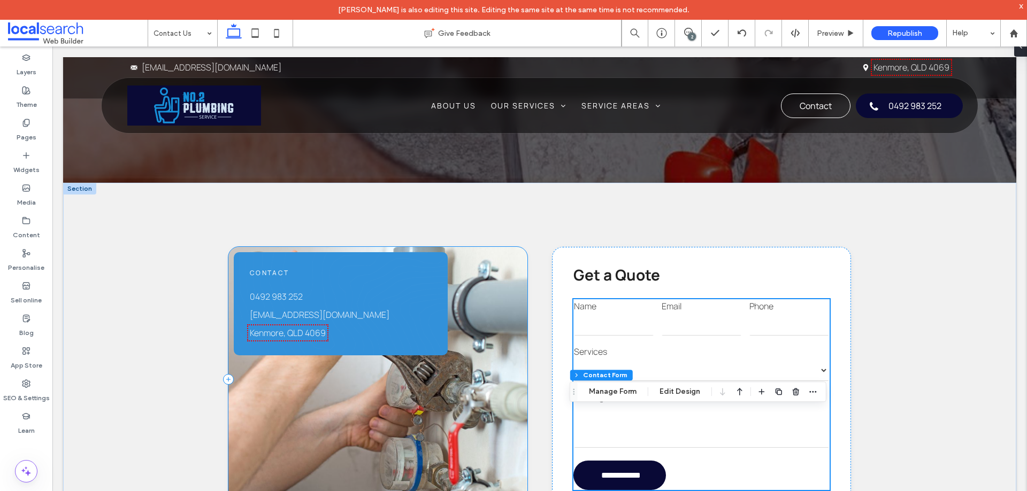
scroll to position [107, 0]
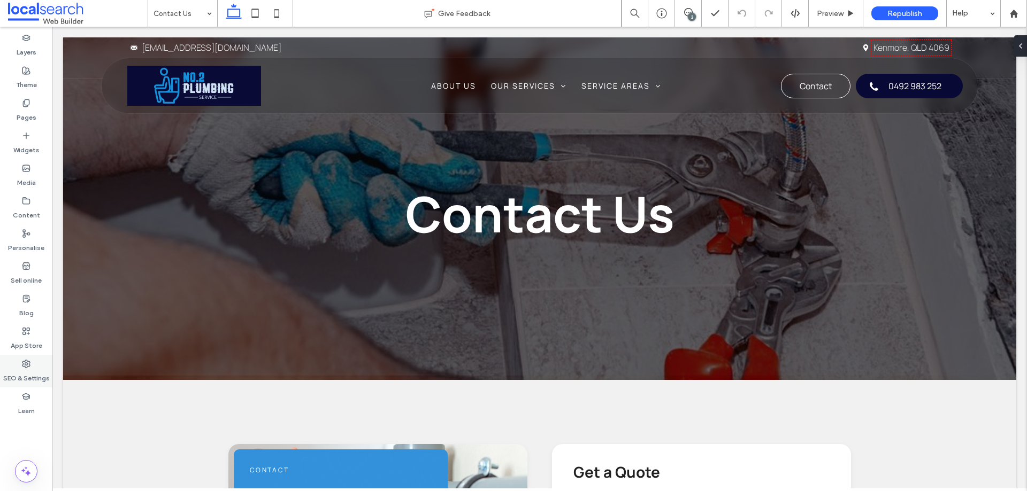
click at [33, 367] on div "SEO & Settings" at bounding box center [26, 371] width 52 height 33
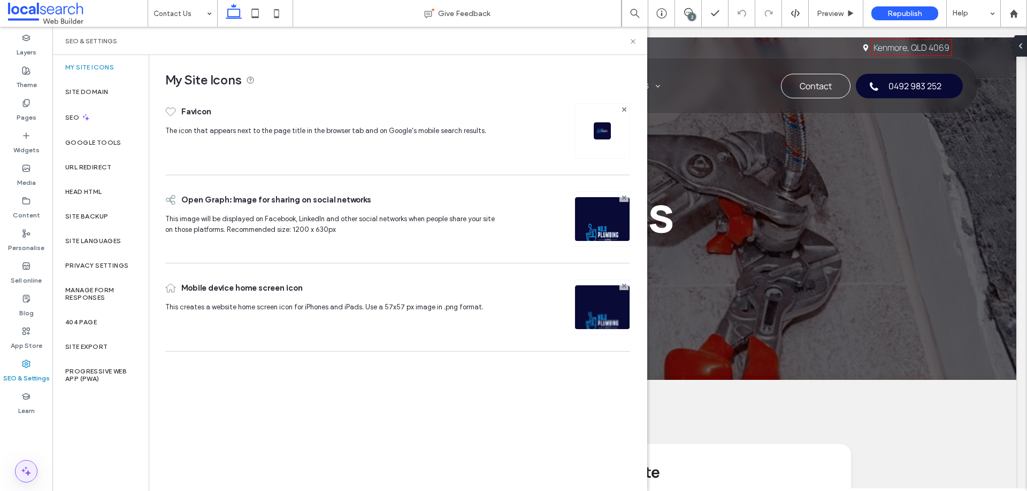
click at [29, 473] on use at bounding box center [26, 472] width 10 height 10
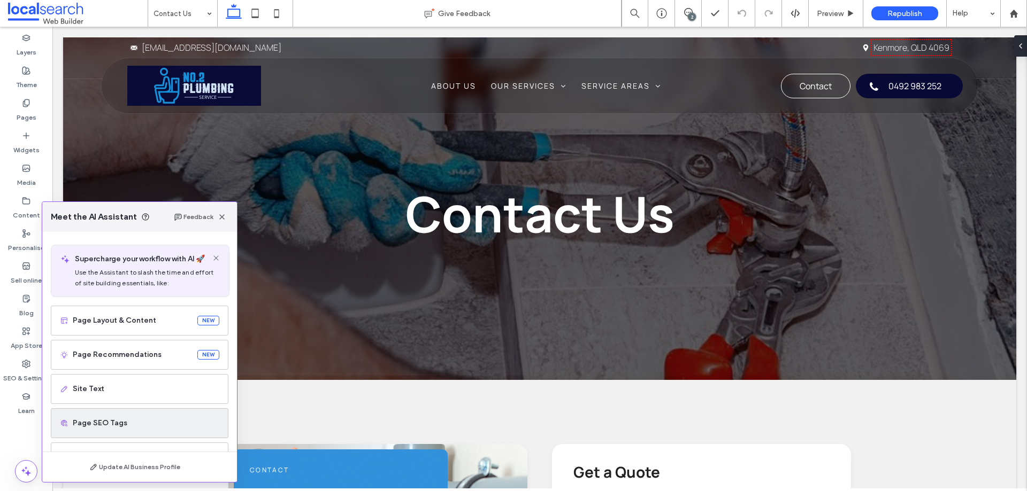
click at [152, 430] on div "Page SEO Tags" at bounding box center [140, 424] width 178 height 30
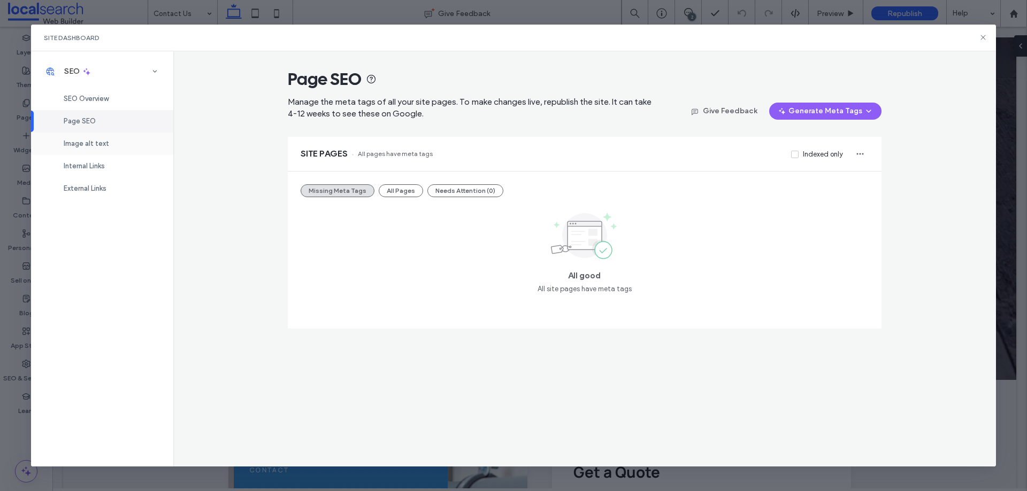
click at [138, 148] on div "Image alt text" at bounding box center [102, 144] width 142 height 22
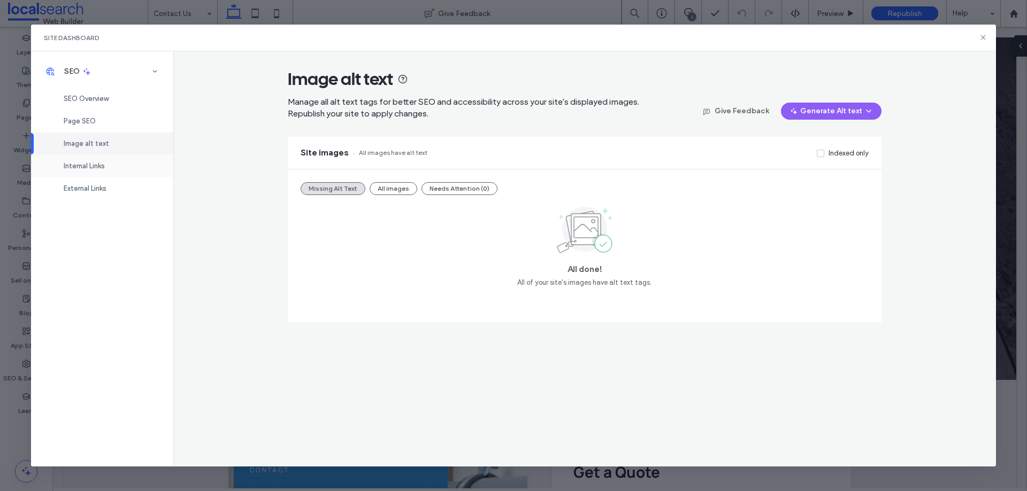
click at [104, 168] on span "Internal Links" at bounding box center [84, 166] width 41 height 8
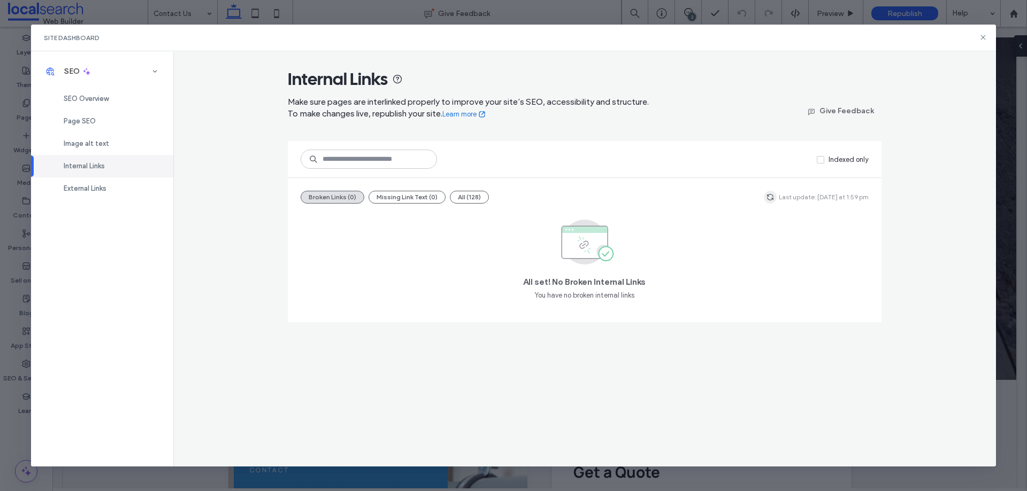
click at [772, 201] on icon "button" at bounding box center [770, 197] width 9 height 9
click at [117, 191] on div "External Links" at bounding box center [102, 189] width 142 height 22
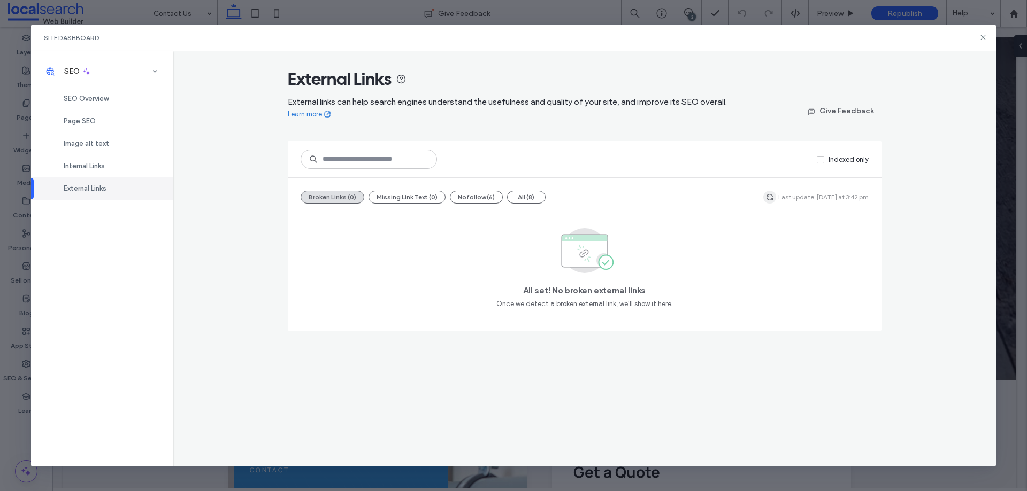
click at [774, 197] on icon "button" at bounding box center [769, 197] width 9 height 9
click at [986, 36] on icon at bounding box center [983, 37] width 9 height 9
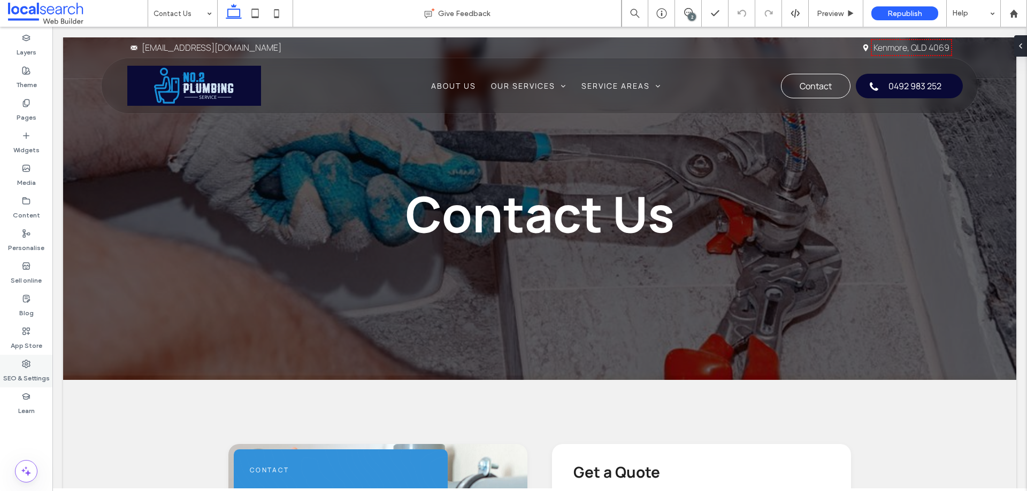
click at [19, 368] on div "SEO & Settings" at bounding box center [26, 371] width 52 height 33
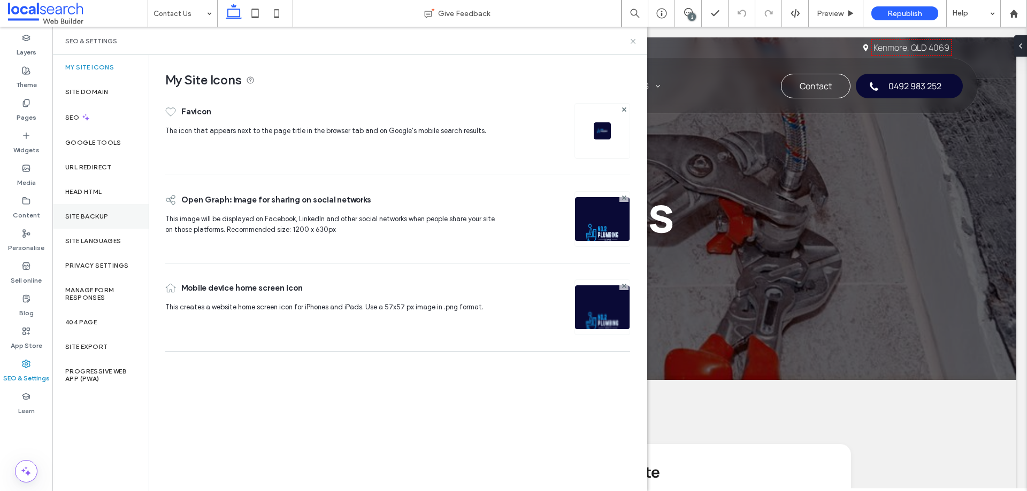
click at [111, 220] on div "Site backup" at bounding box center [100, 216] width 96 height 25
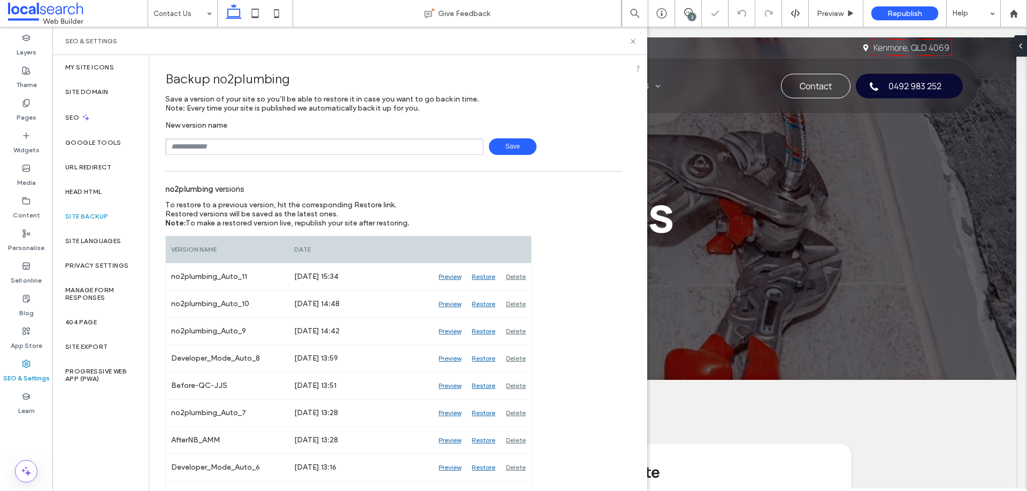
click at [311, 146] on input "text" at bounding box center [324, 147] width 318 height 17
type input "**********"
click at [504, 142] on span "Save" at bounding box center [513, 147] width 48 height 17
click at [612, 44] on div "SEO & Settings" at bounding box center [349, 41] width 569 height 9
click at [635, 41] on icon at bounding box center [633, 41] width 8 height 8
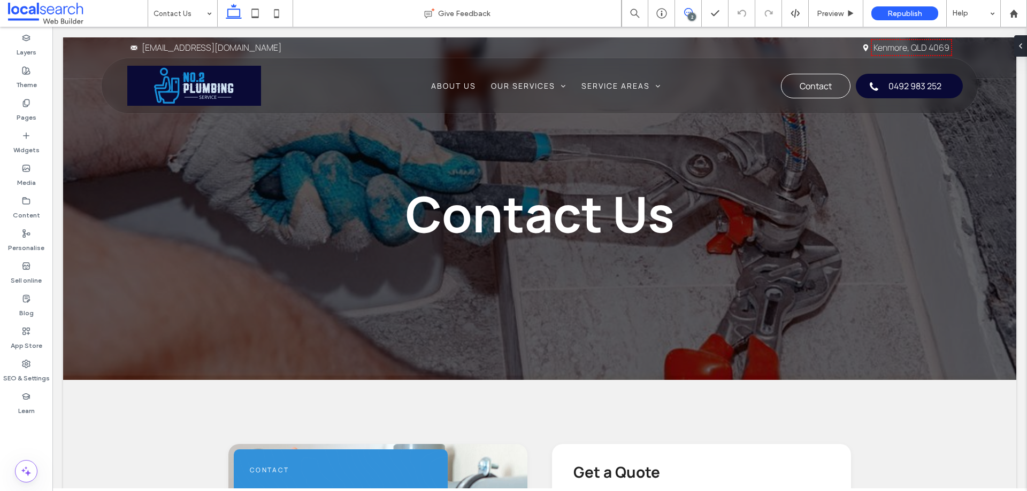
click at [685, 12] on icon at bounding box center [688, 12] width 9 height 9
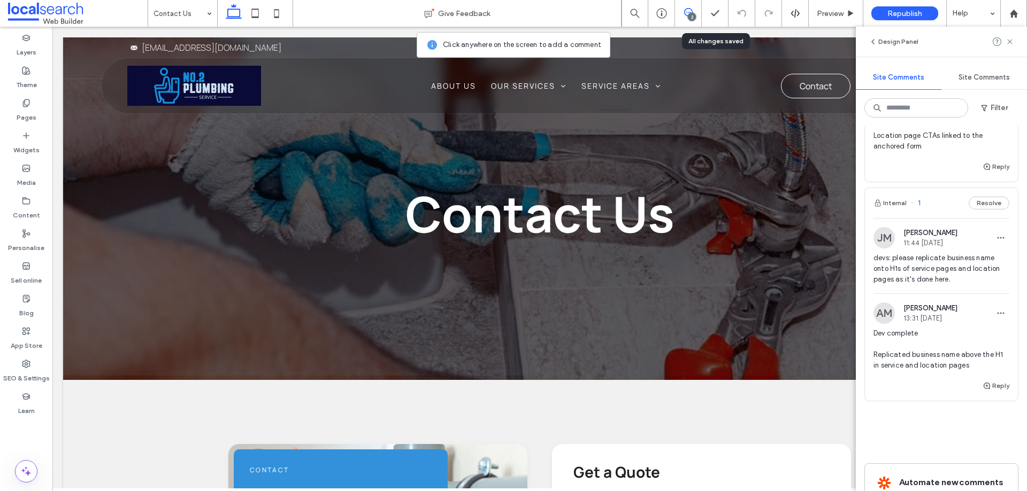
scroll to position [160, 0]
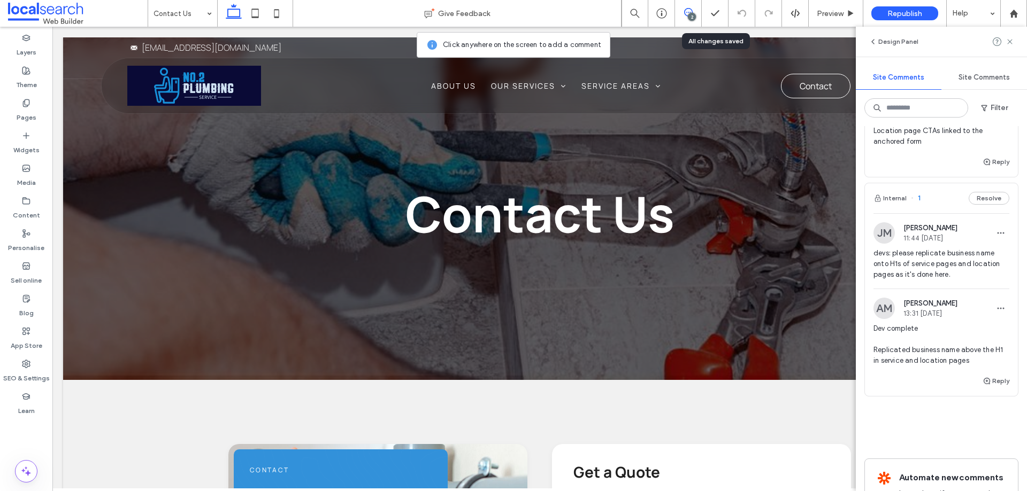
click at [935, 207] on div "Internal 1 Resolve" at bounding box center [941, 198] width 153 height 30
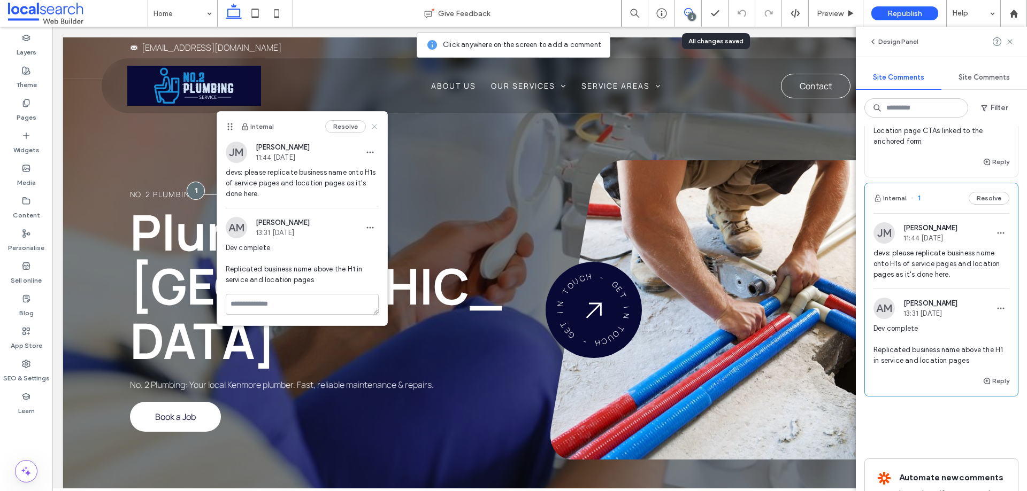
click at [373, 127] on use at bounding box center [374, 126] width 5 height 5
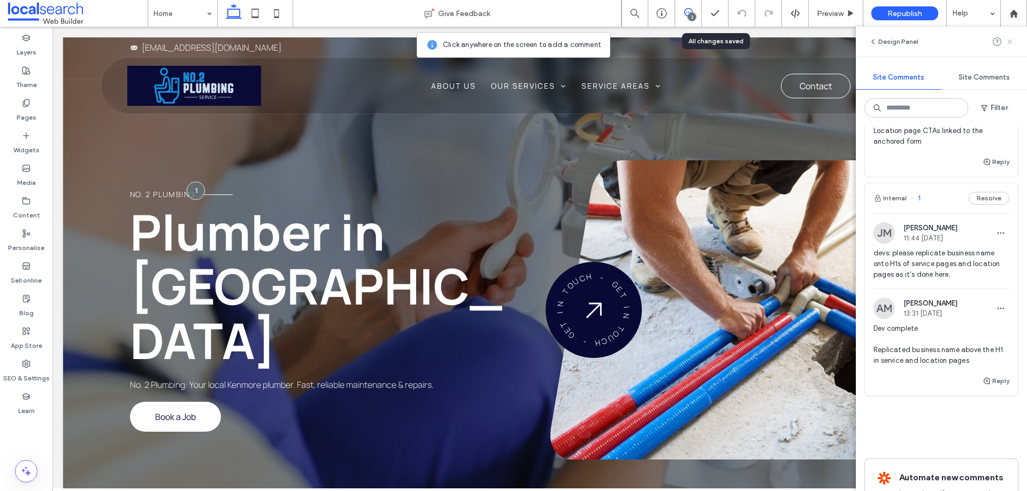
click at [1011, 40] on icon at bounding box center [1009, 41] width 9 height 9
